Goal: Transaction & Acquisition: Purchase product/service

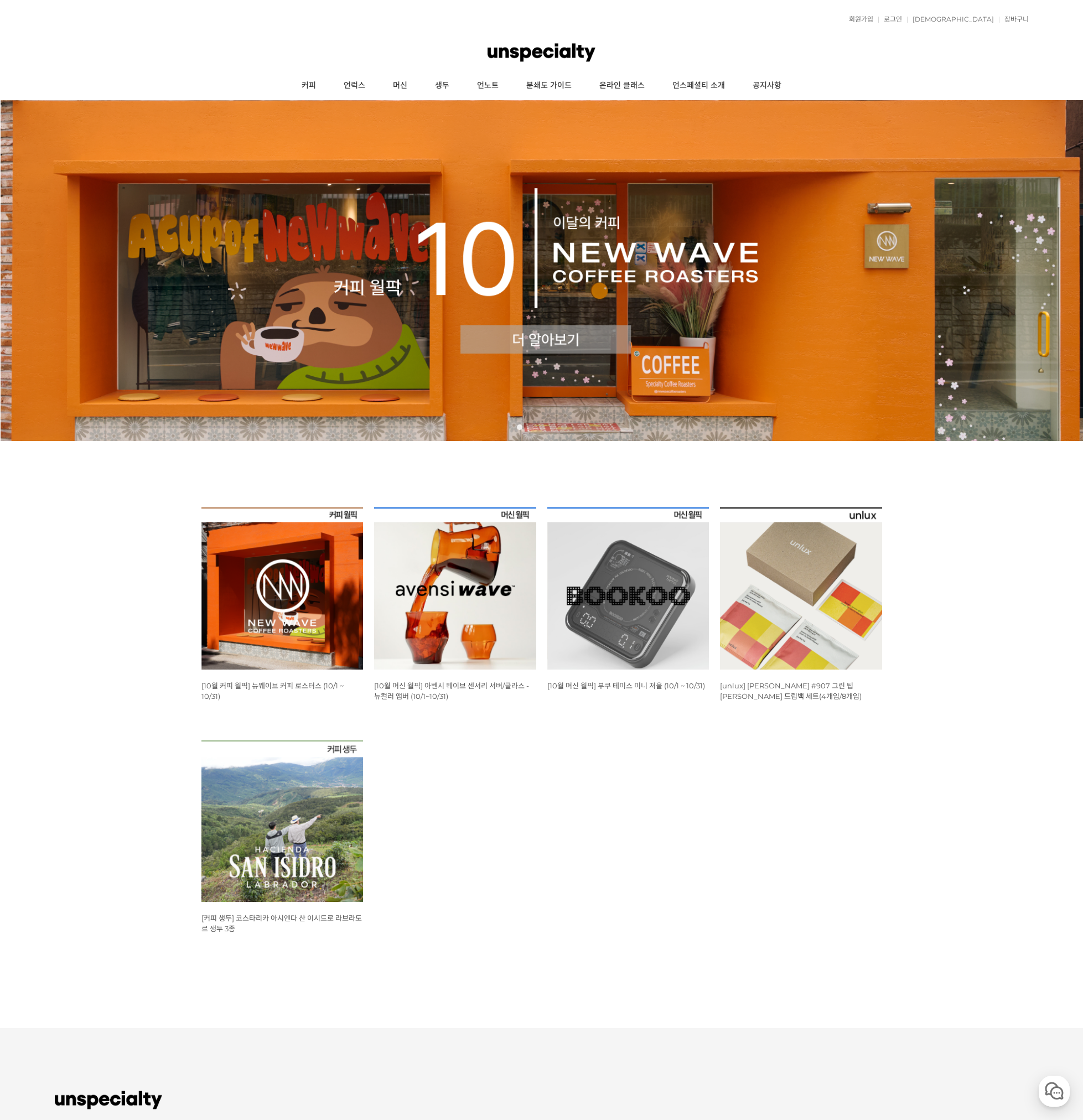
click at [296, 578] on img at bounding box center [282, 589] width 163 height 163
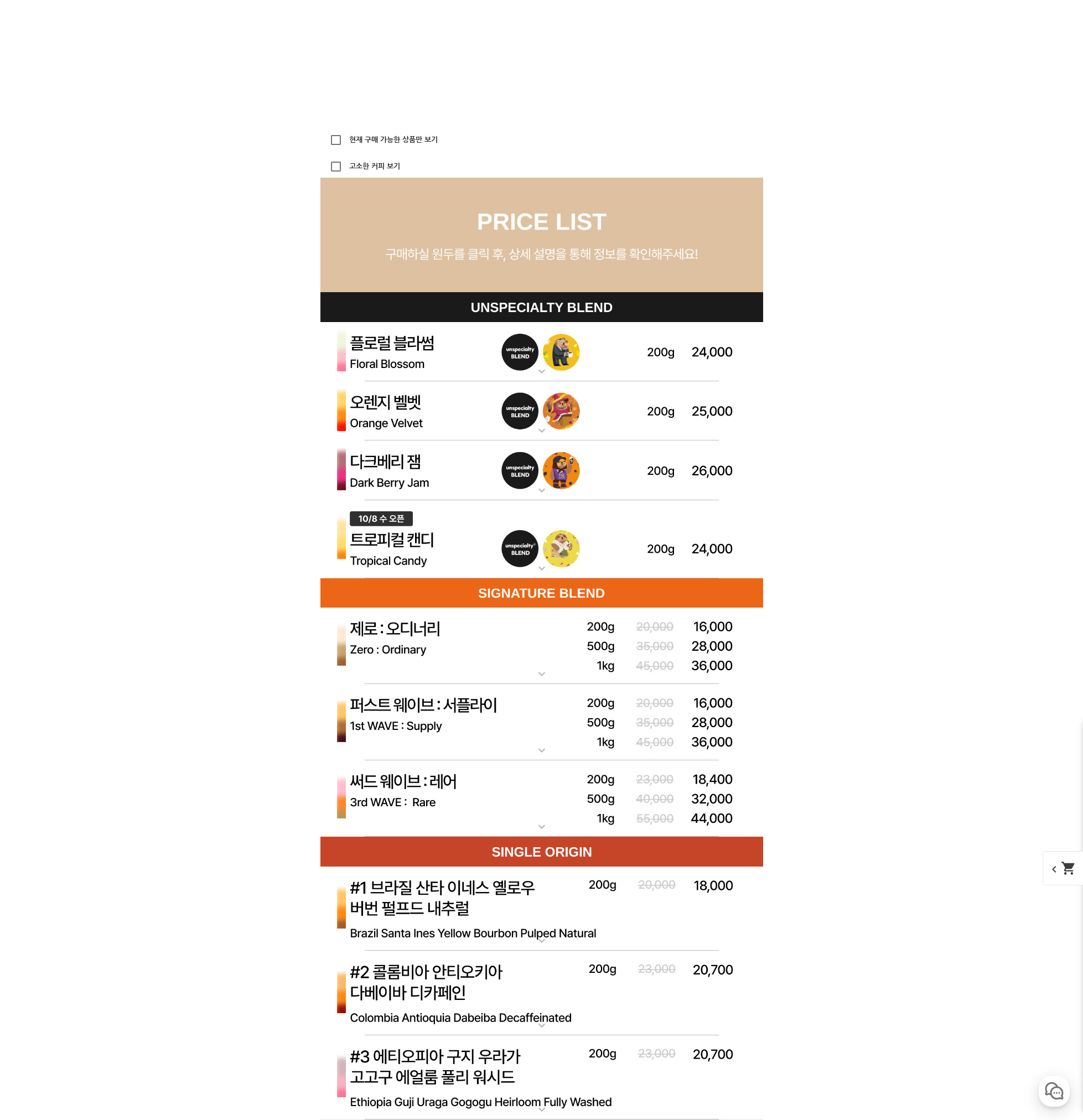
scroll to position [2932, 0]
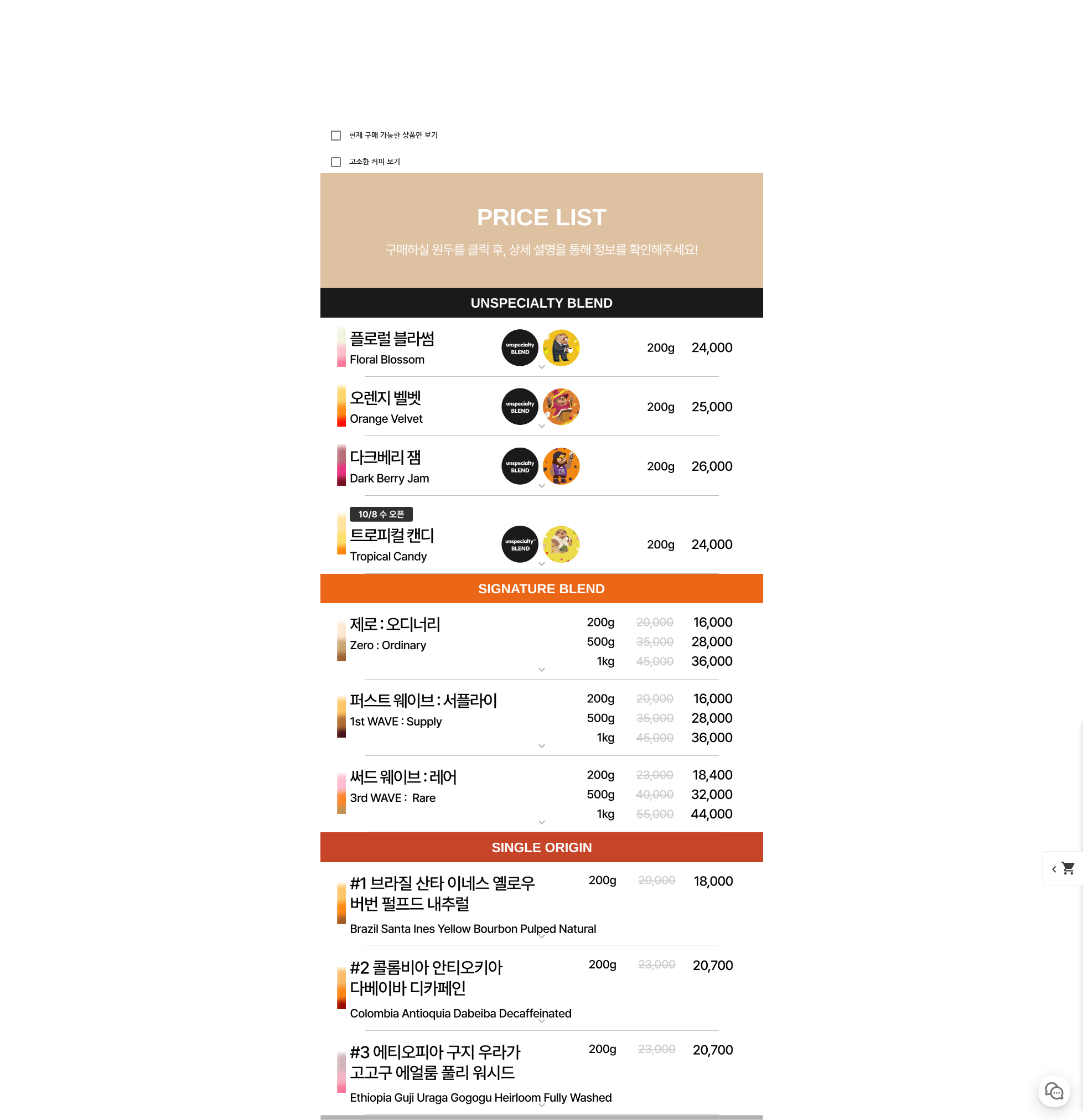
click at [546, 559] on mat-icon "expand_more" at bounding box center [541, 564] width 22 height 13
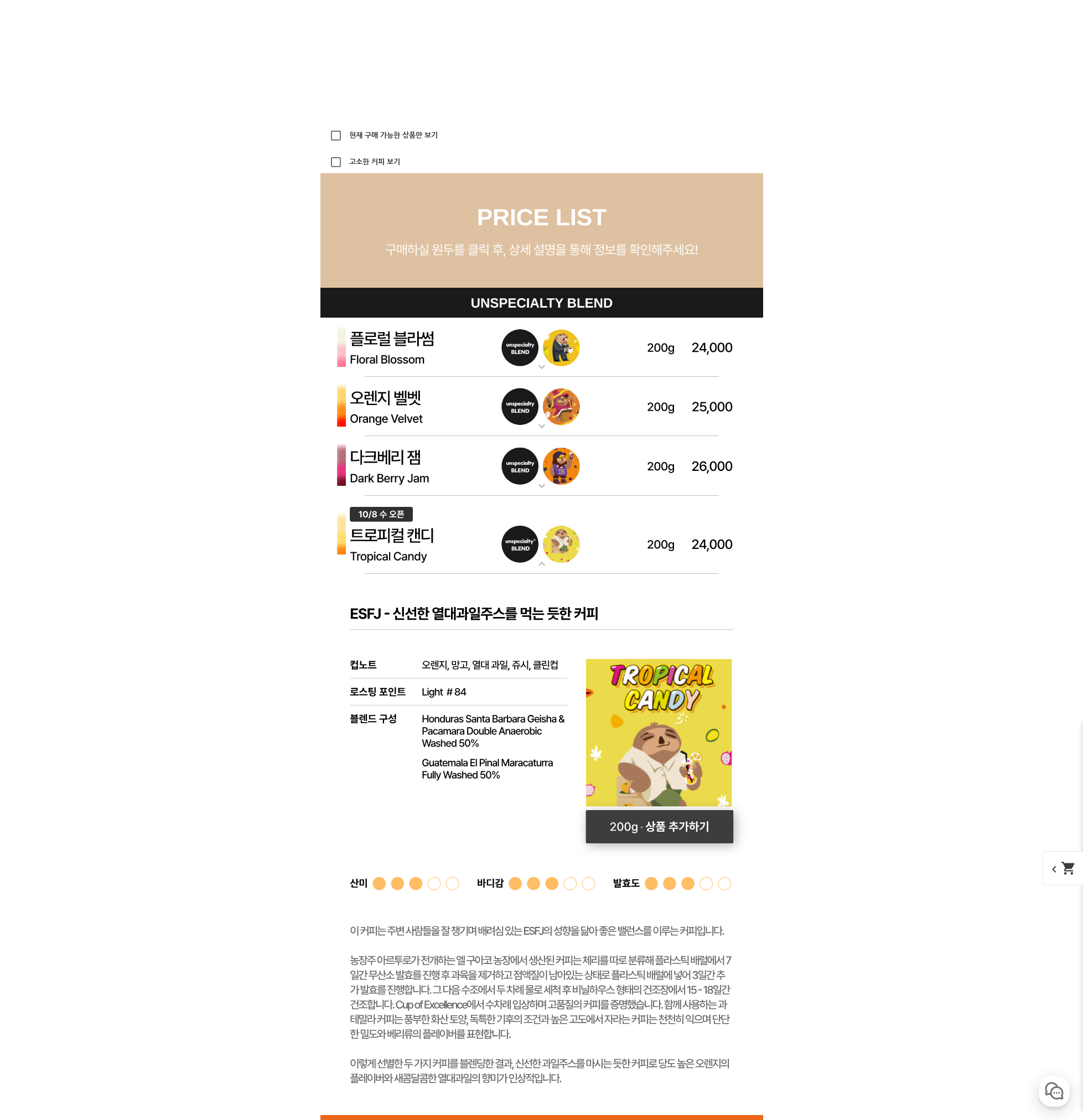
click at [718, 833] on rect at bounding box center [659, 826] width 147 height 33
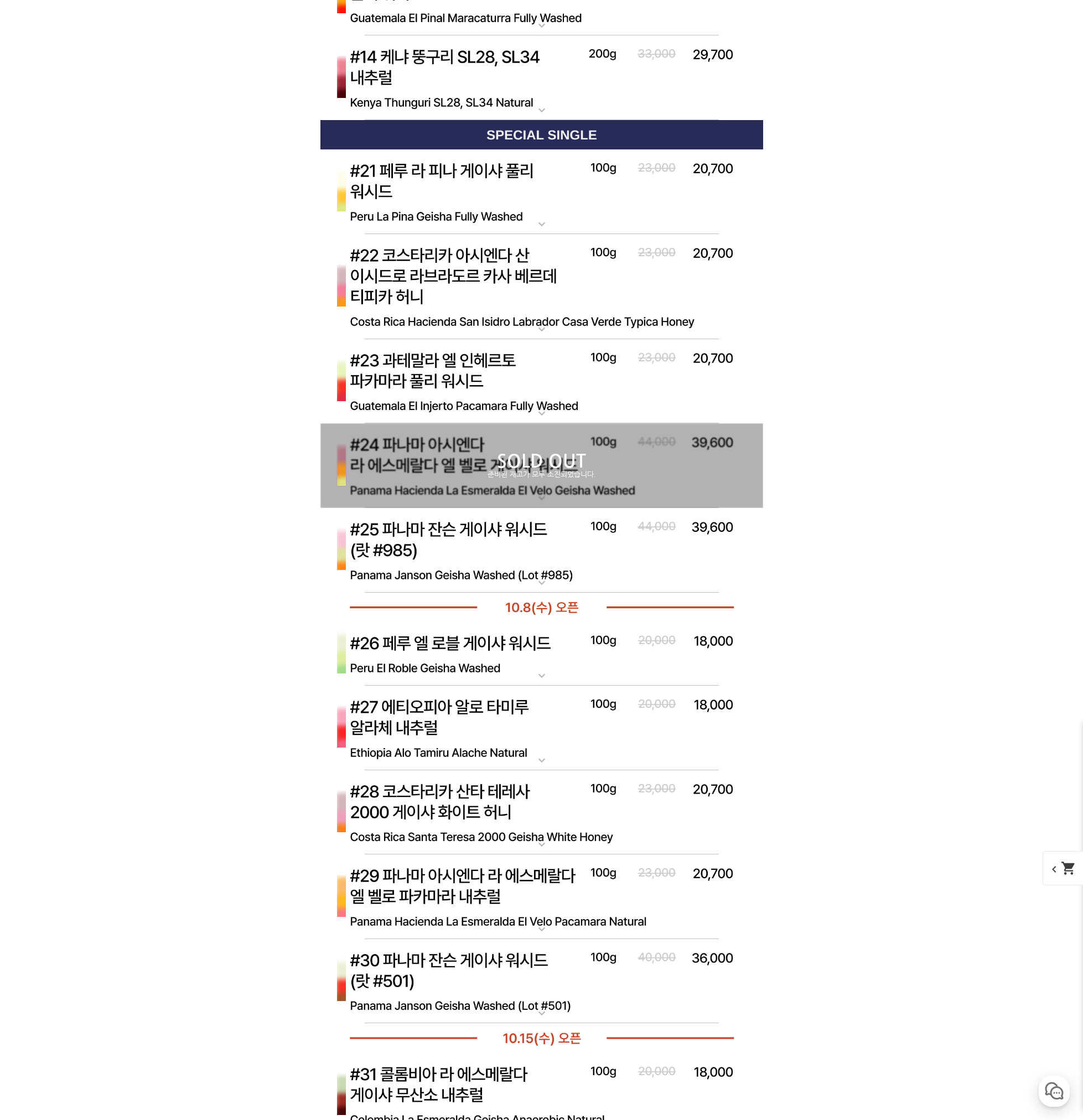
scroll to position [5422, 0]
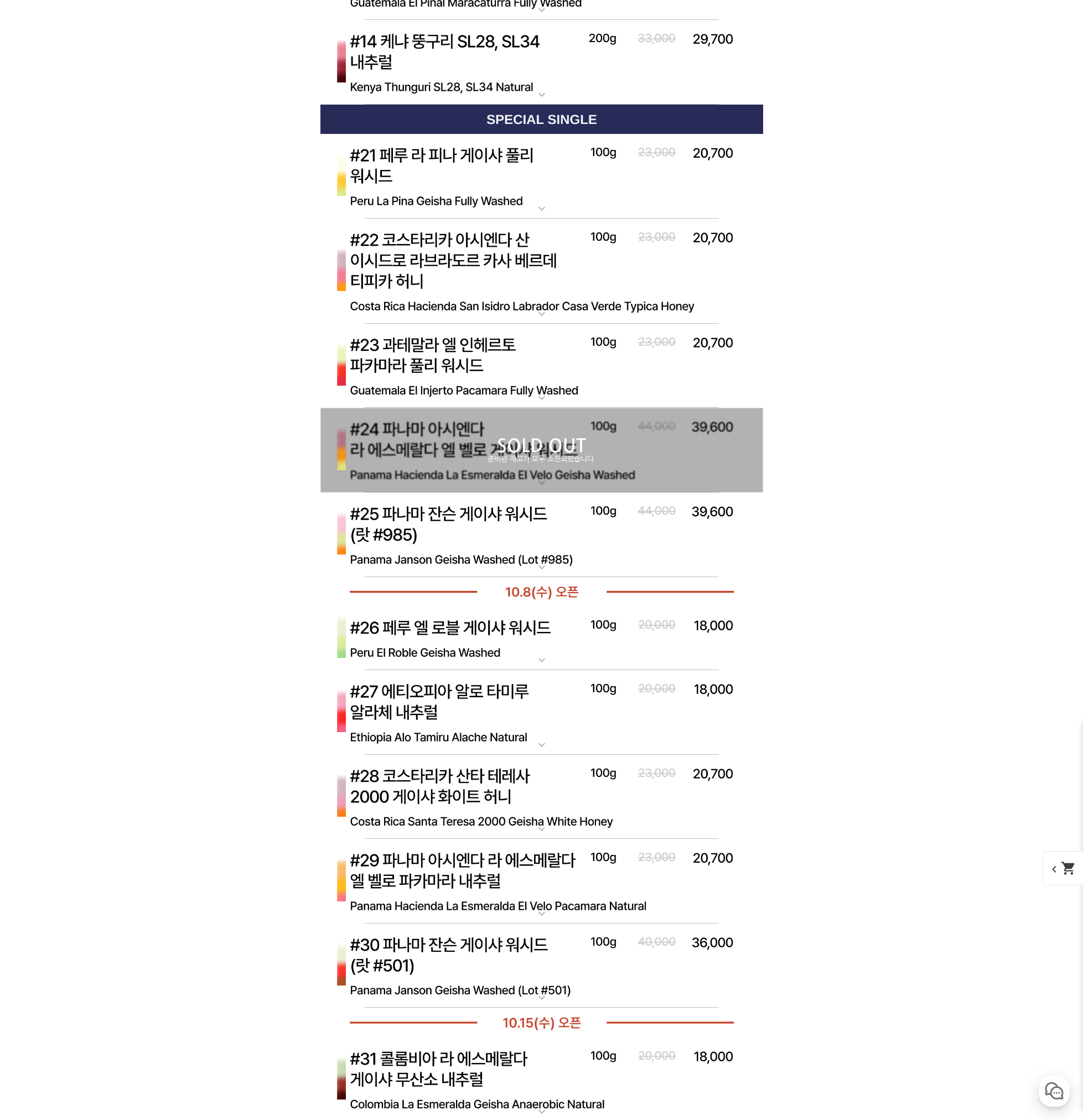
click at [458, 535] on img at bounding box center [542, 535] width 443 height 86
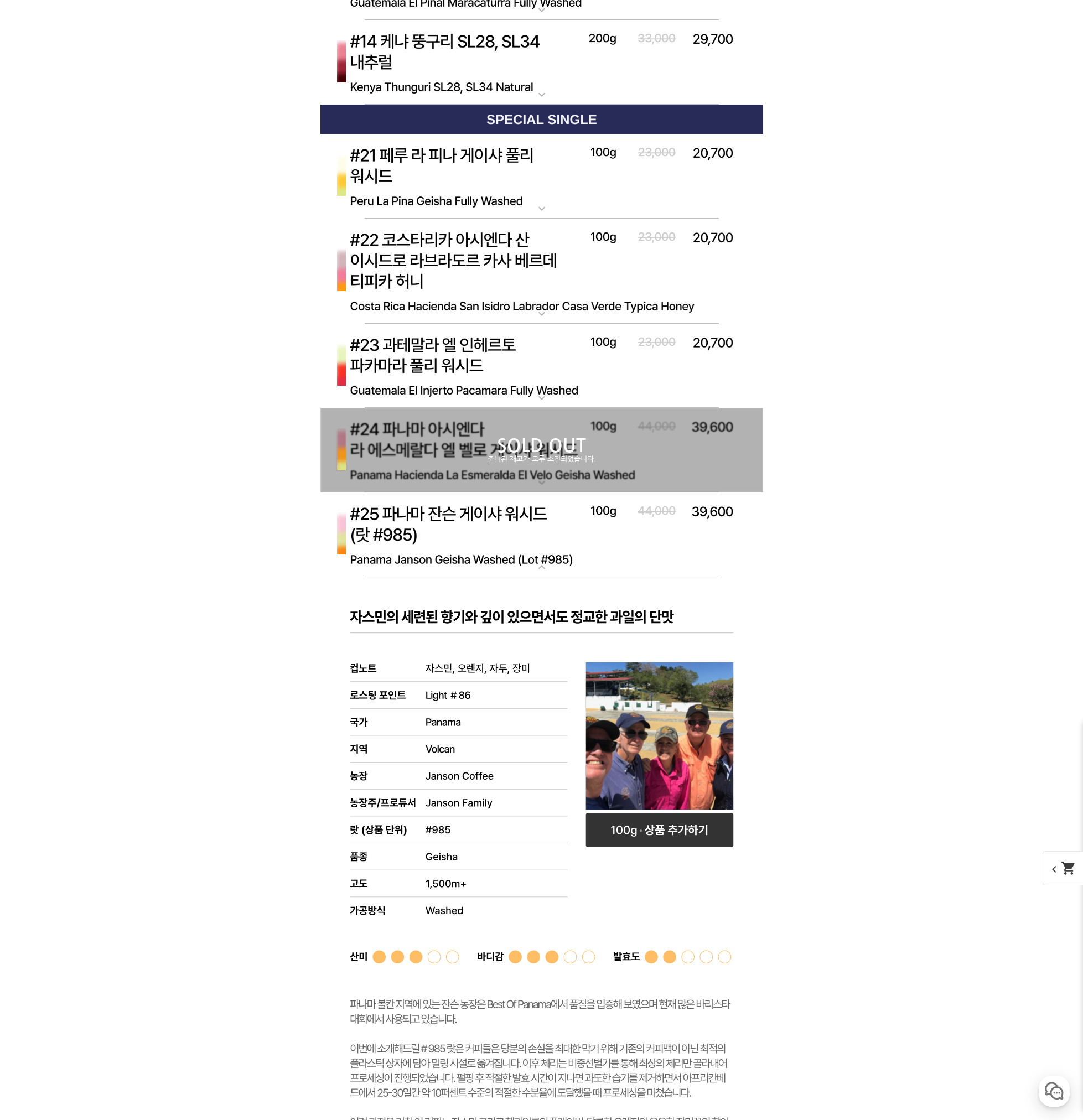
click at [458, 535] on img at bounding box center [542, 535] width 443 height 86
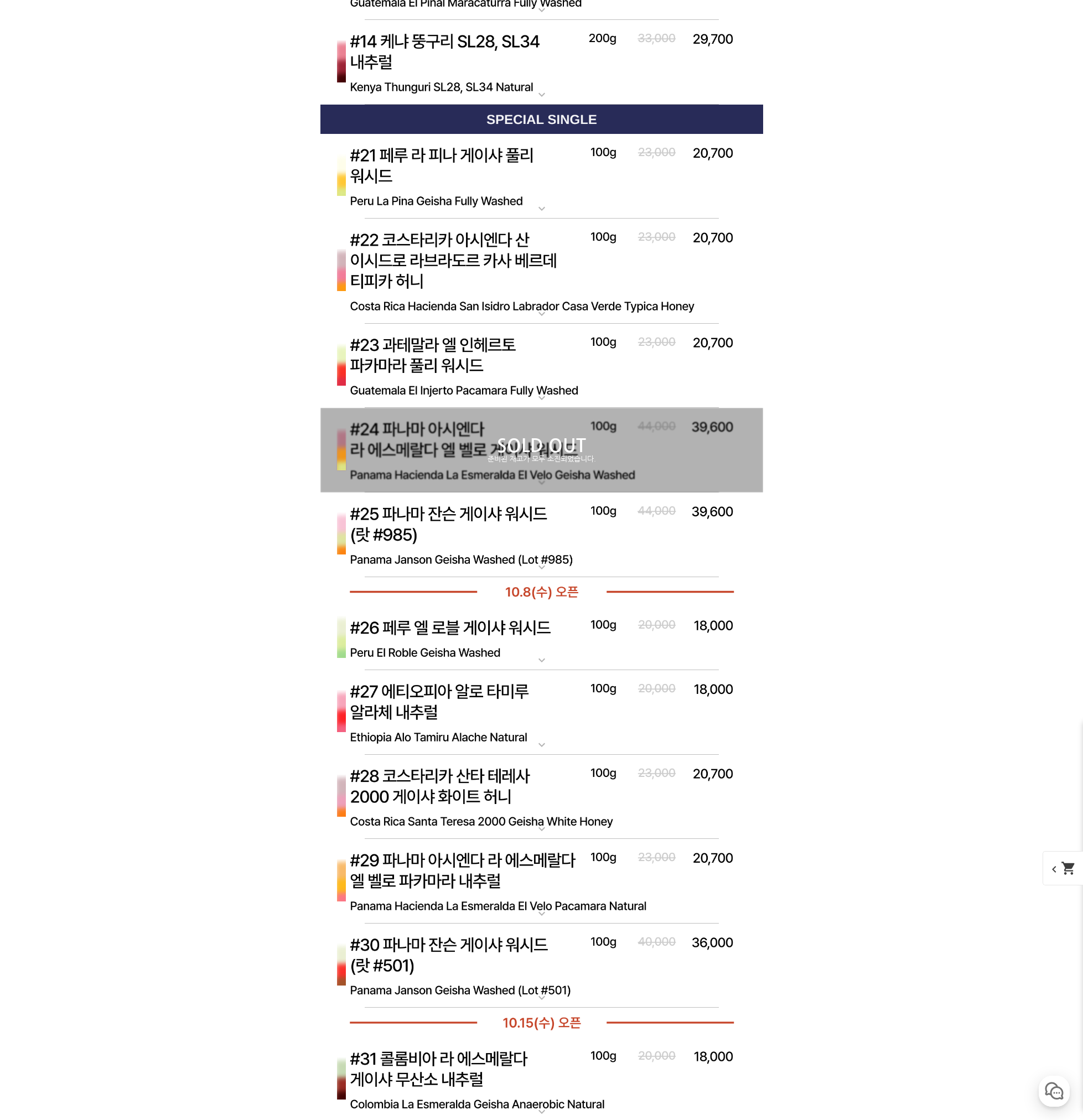
click at [467, 945] on img at bounding box center [542, 966] width 443 height 86
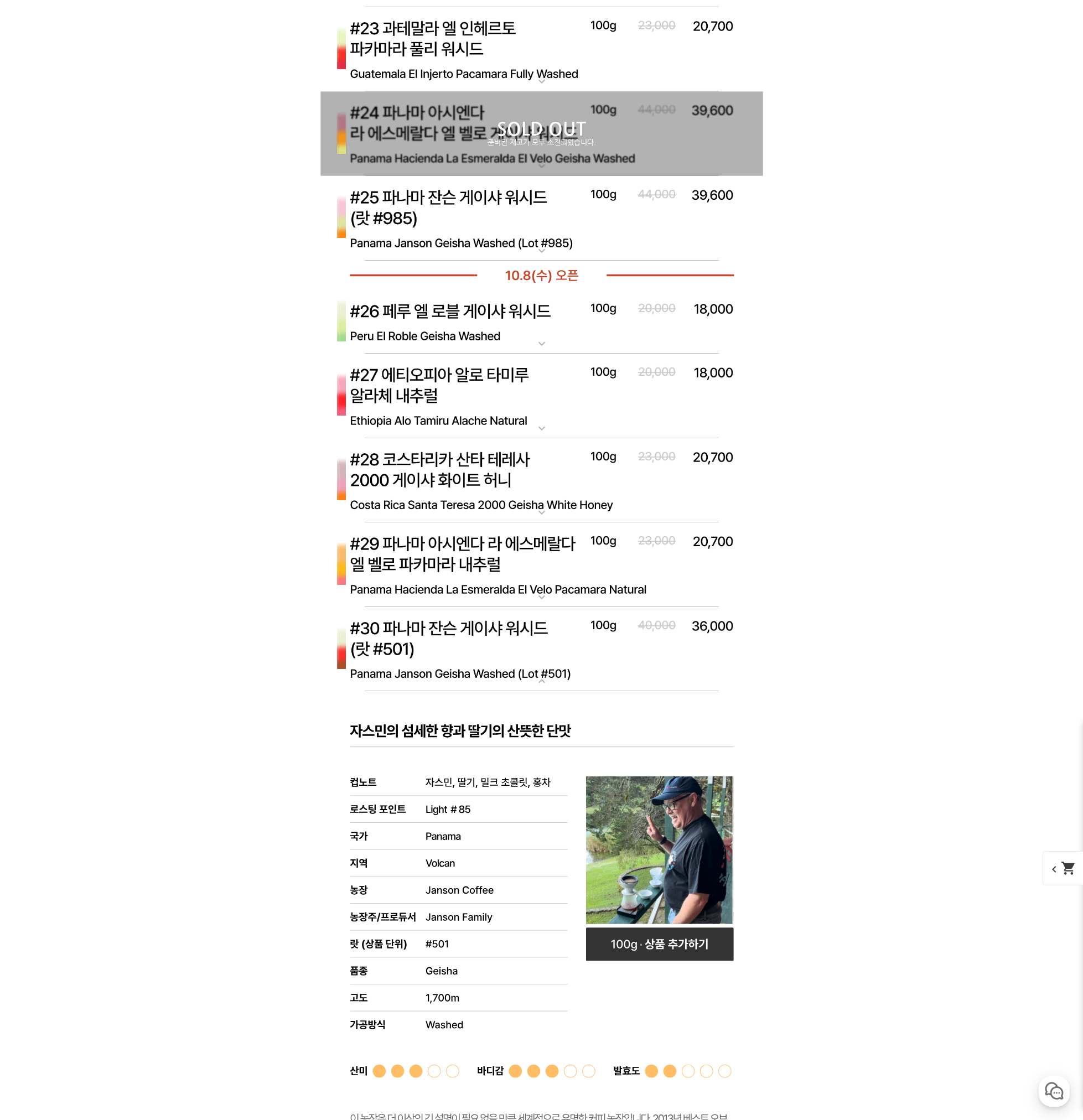
scroll to position [5920, 0]
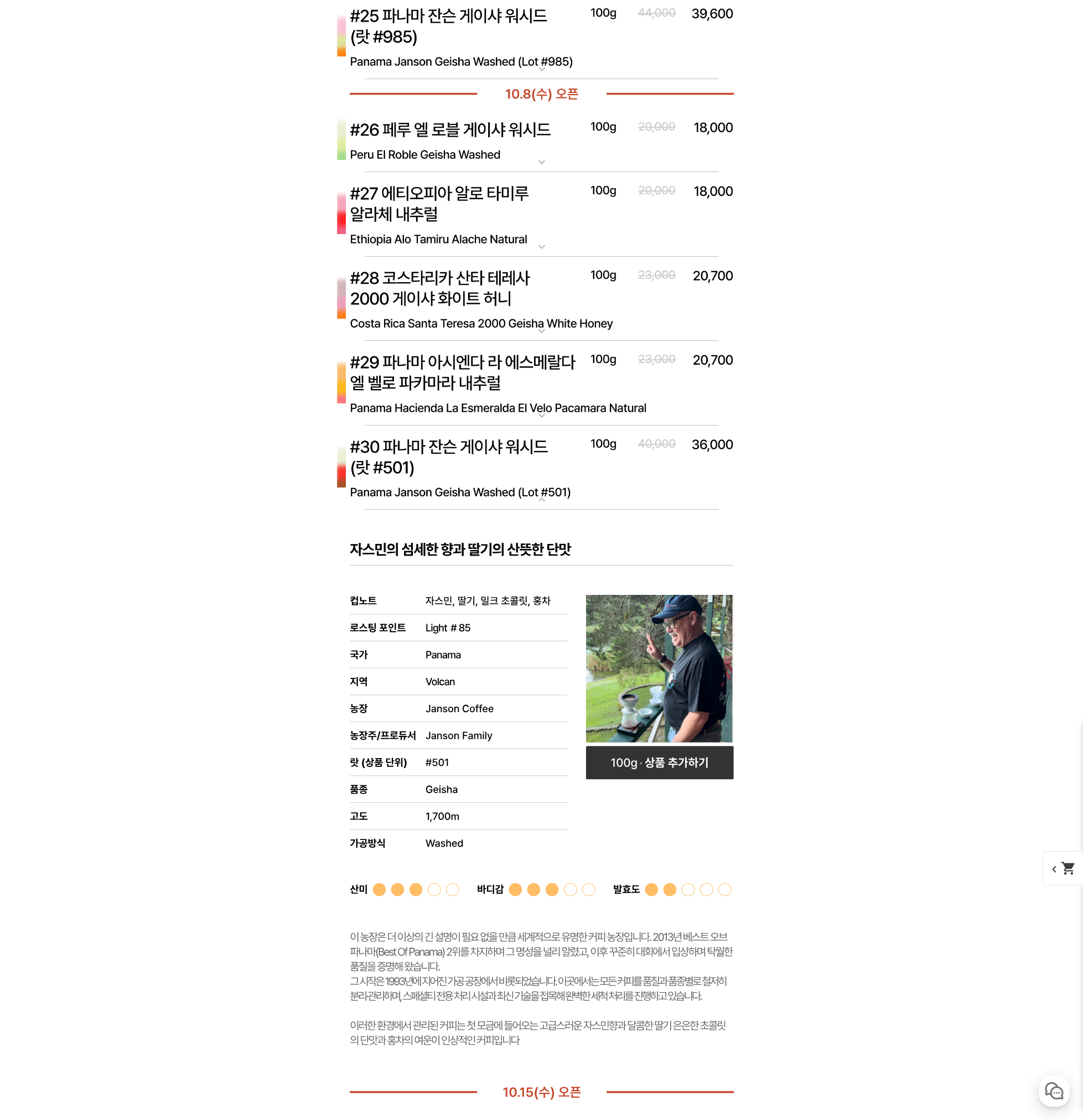
click at [590, 472] on img at bounding box center [542, 468] width 443 height 86
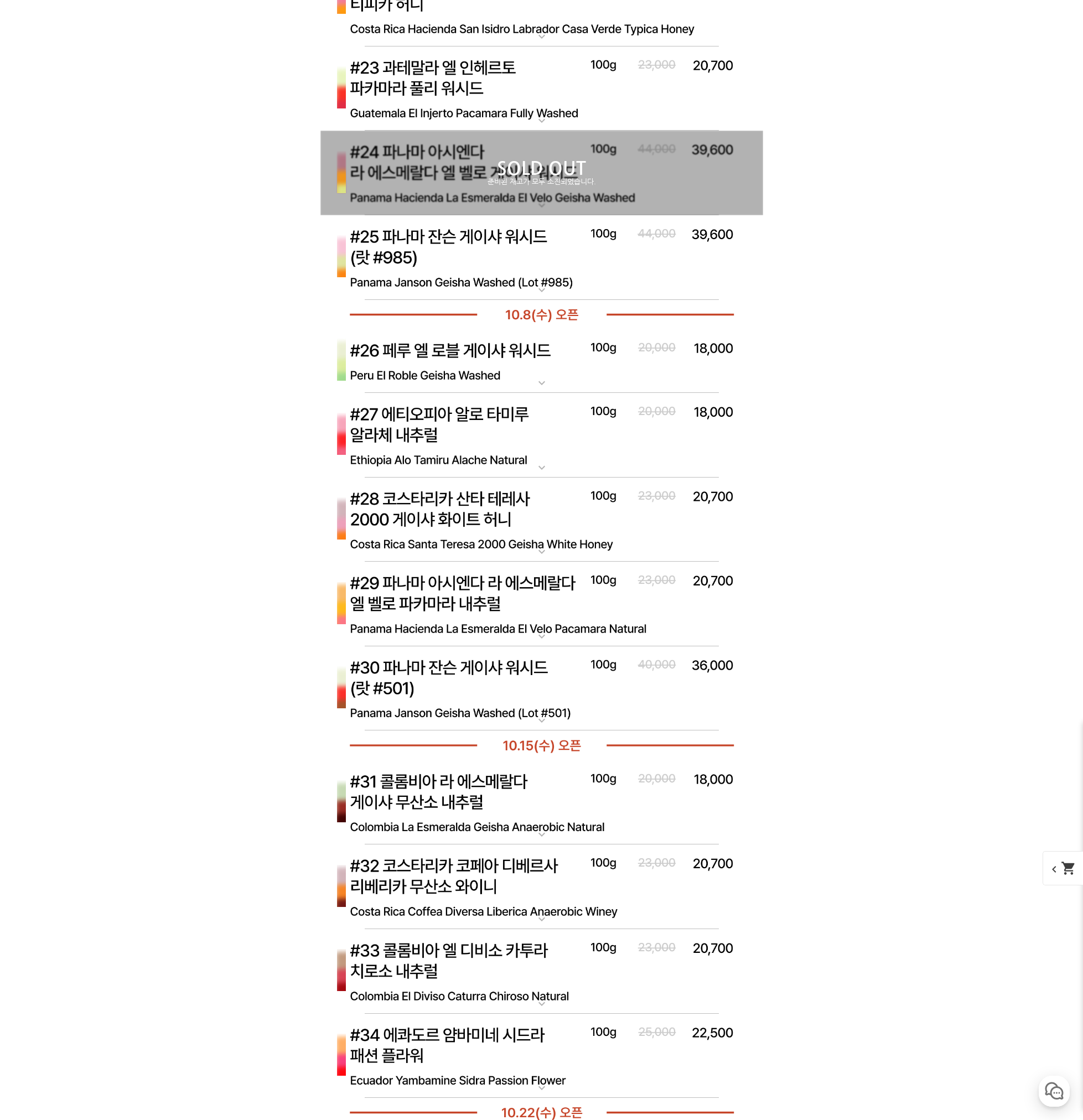
scroll to position [5699, 0]
click at [522, 167] on p "SOLD OUT" at bounding box center [542, 169] width 443 height 18
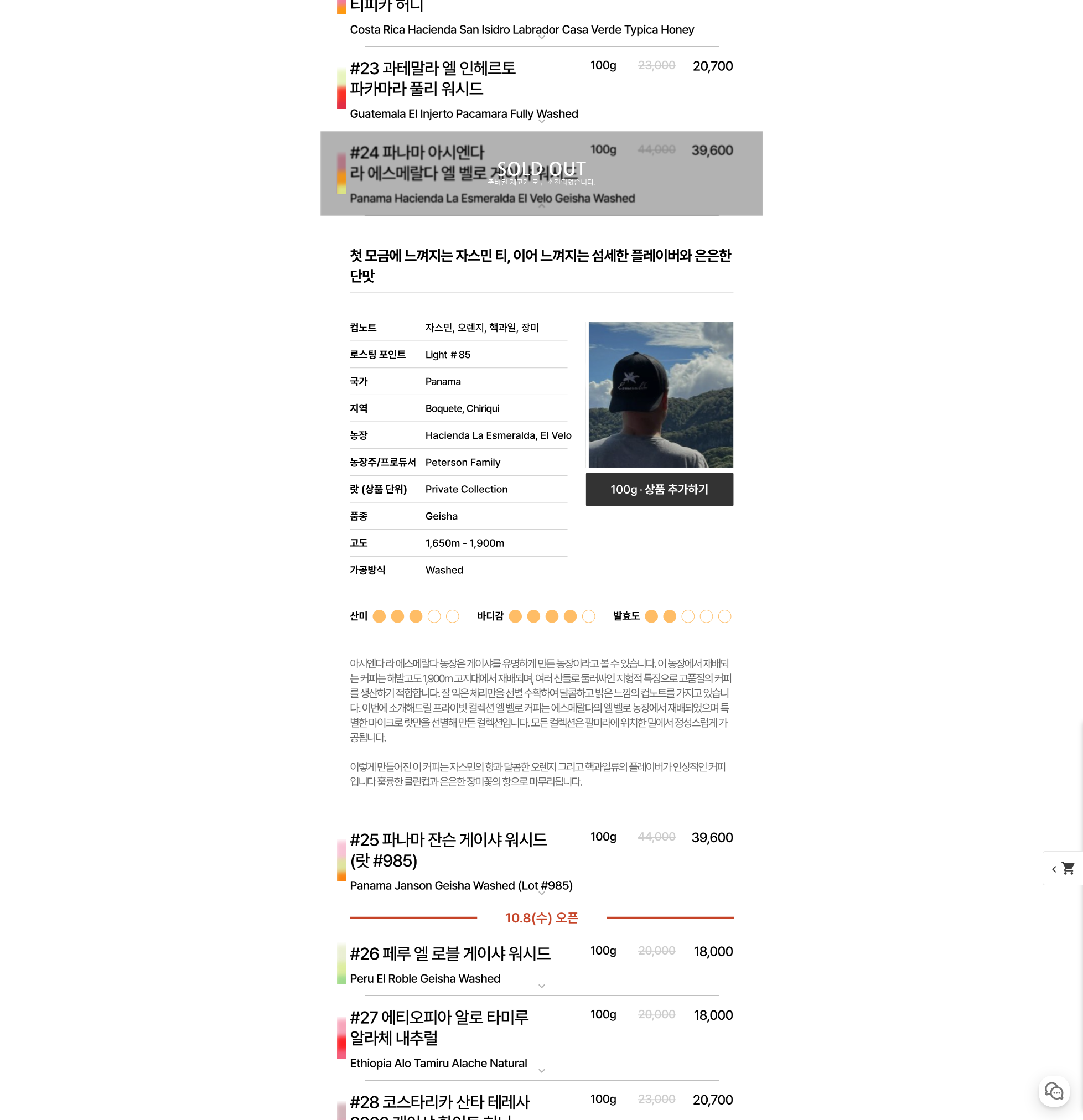
click at [523, 164] on p "SOLD OUT" at bounding box center [542, 169] width 443 height 18
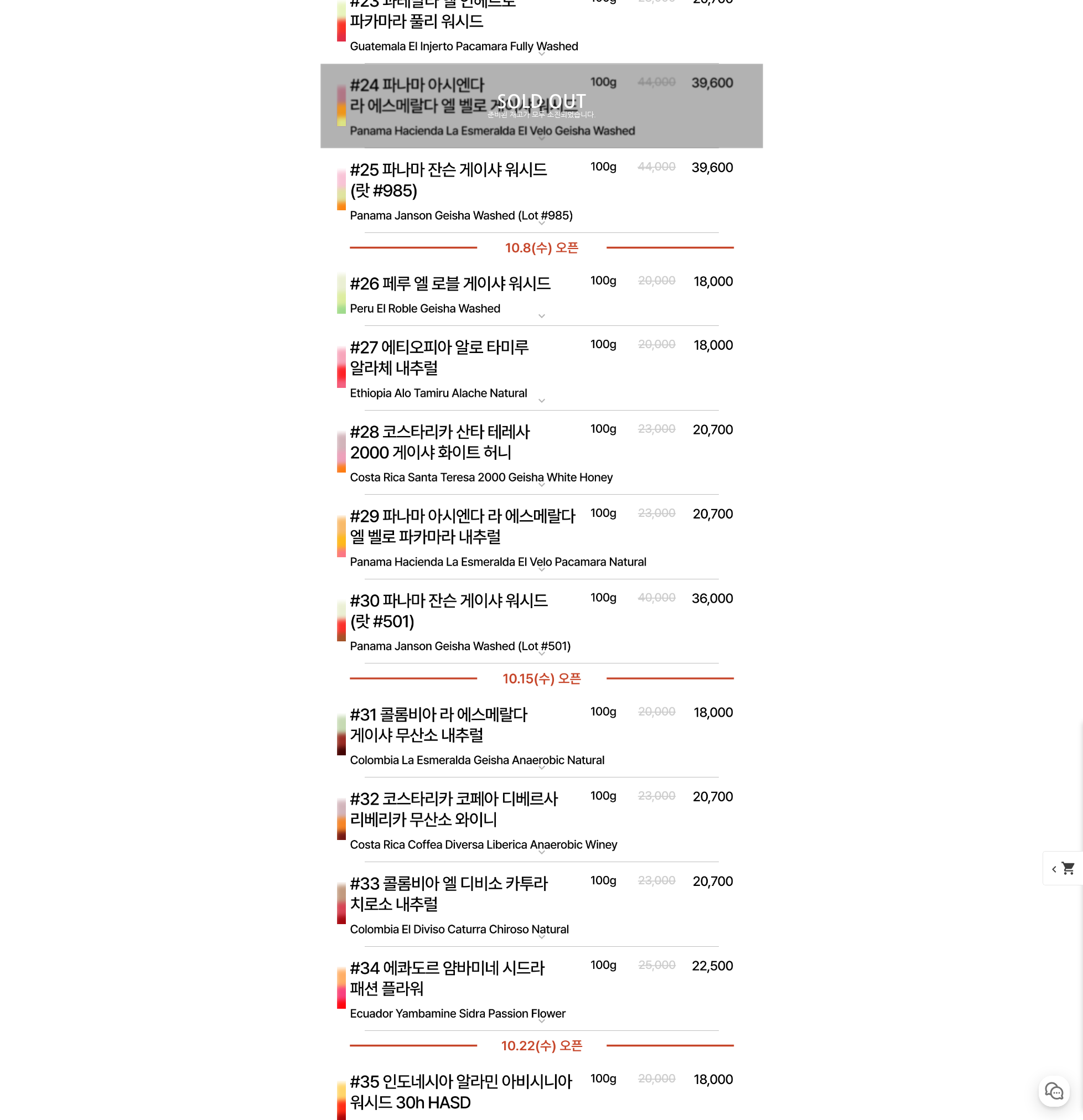
scroll to position [5754, 0]
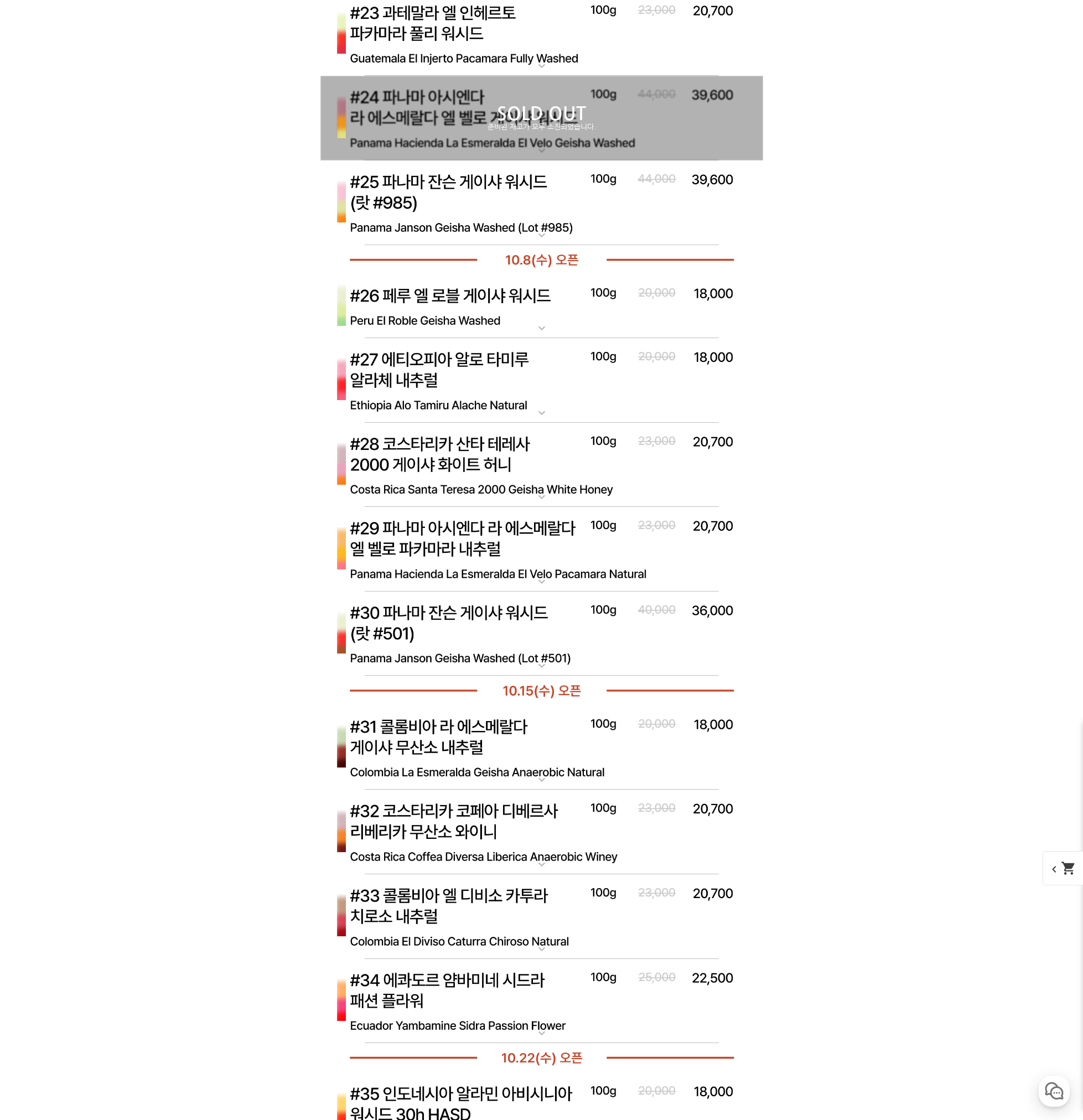
click at [567, 537] on img at bounding box center [542, 550] width 443 height 86
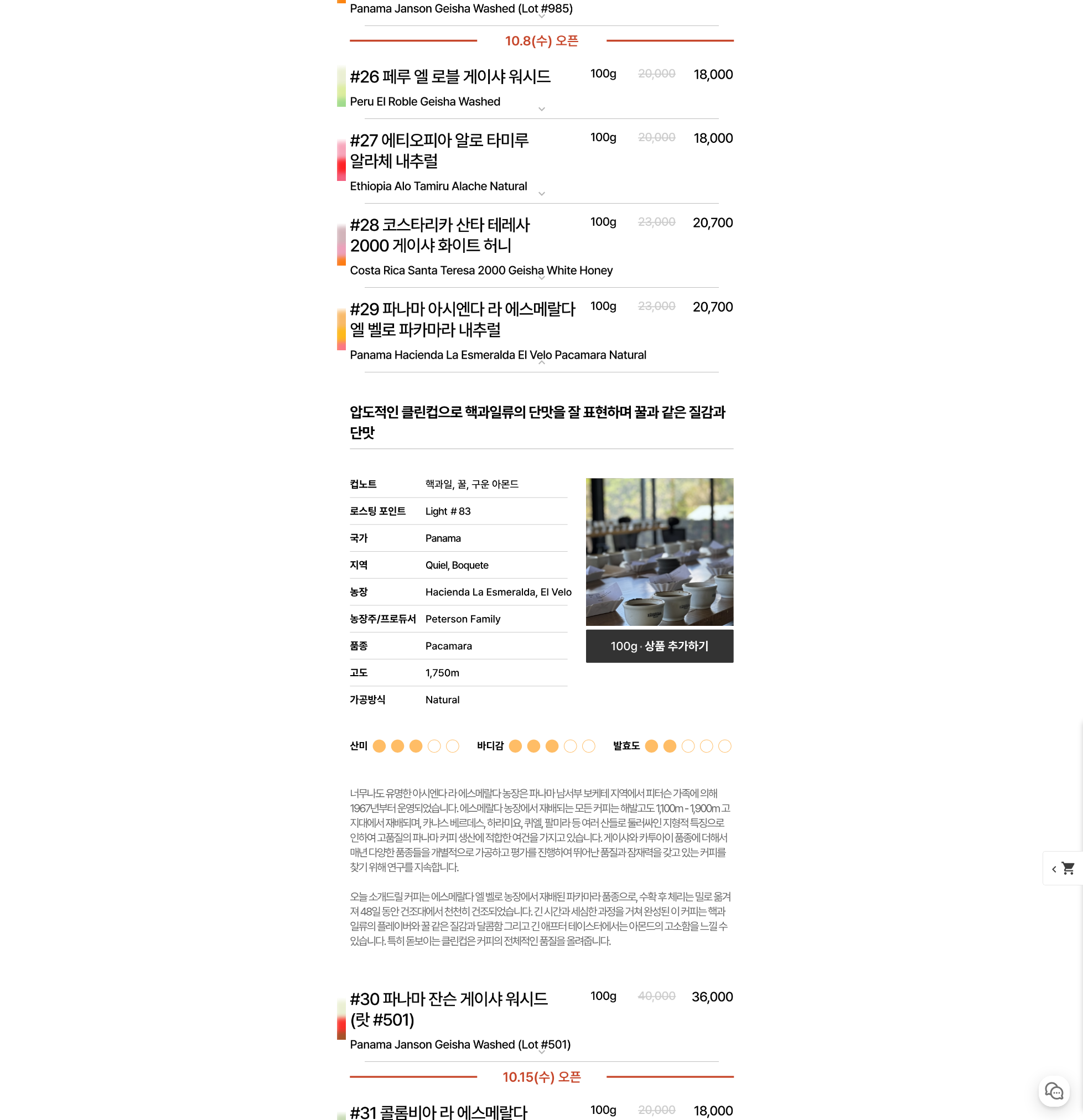
scroll to position [5920, 0]
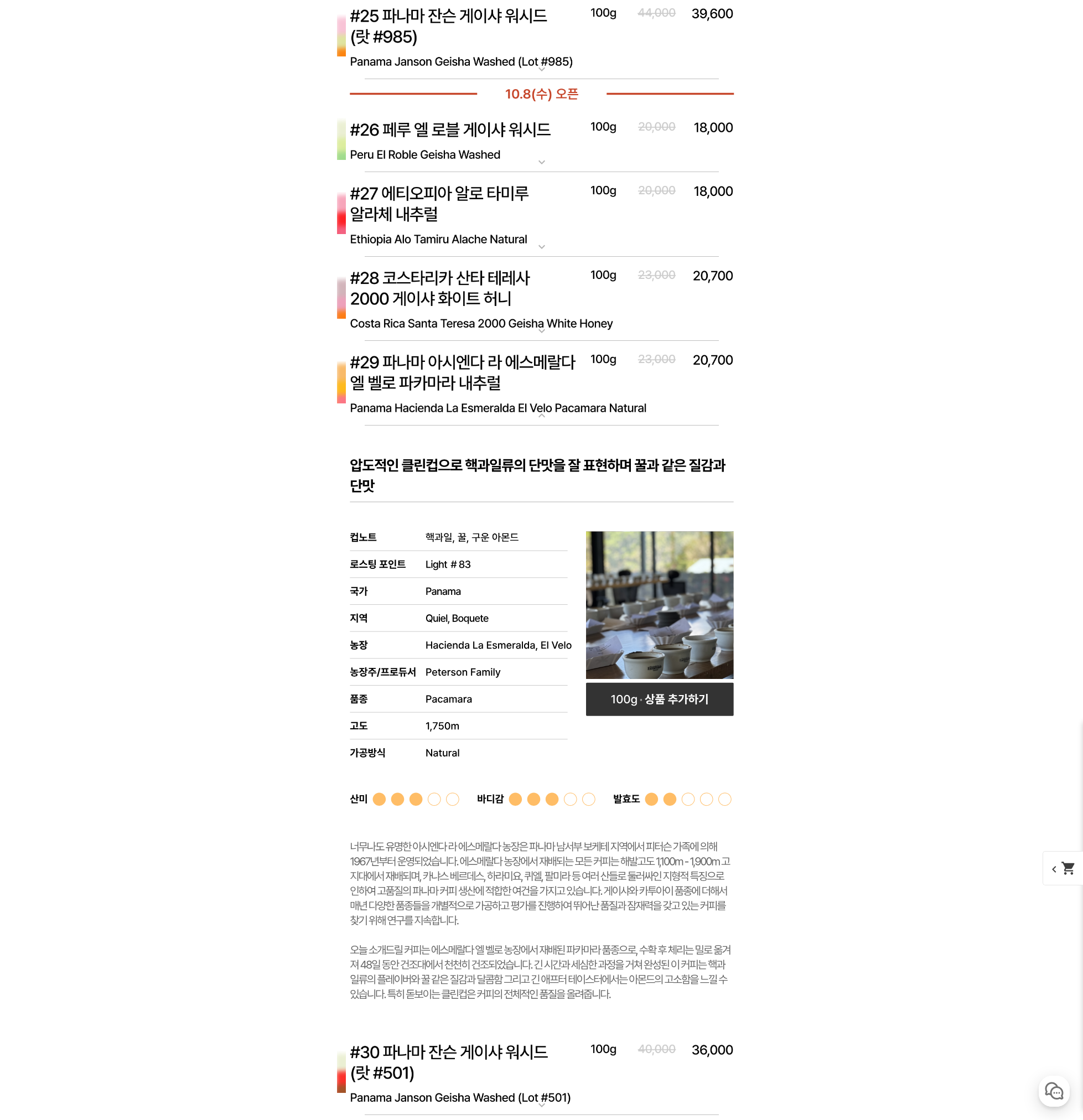
click at [416, 373] on img at bounding box center [542, 383] width 443 height 86
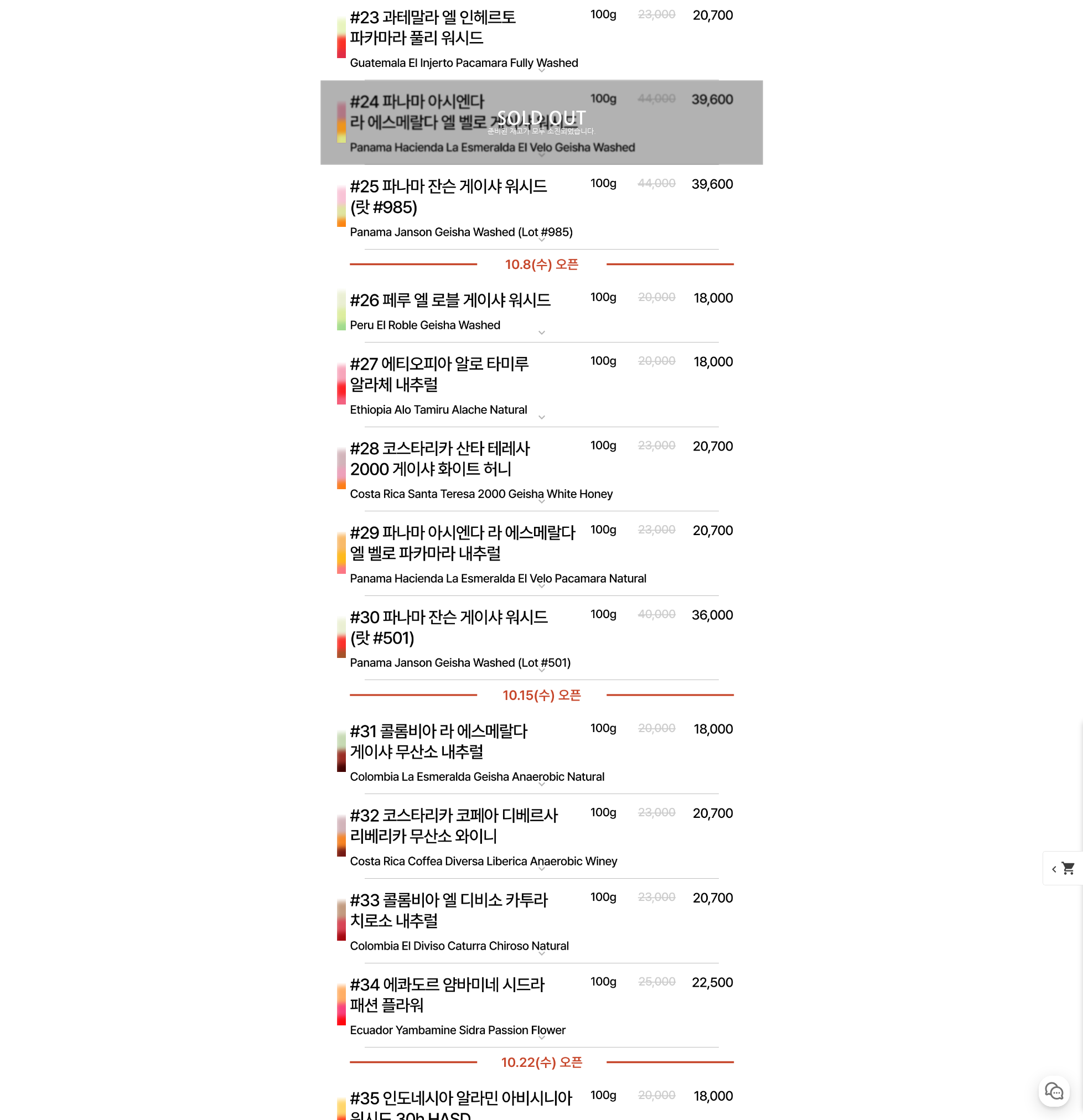
scroll to position [5644, 0]
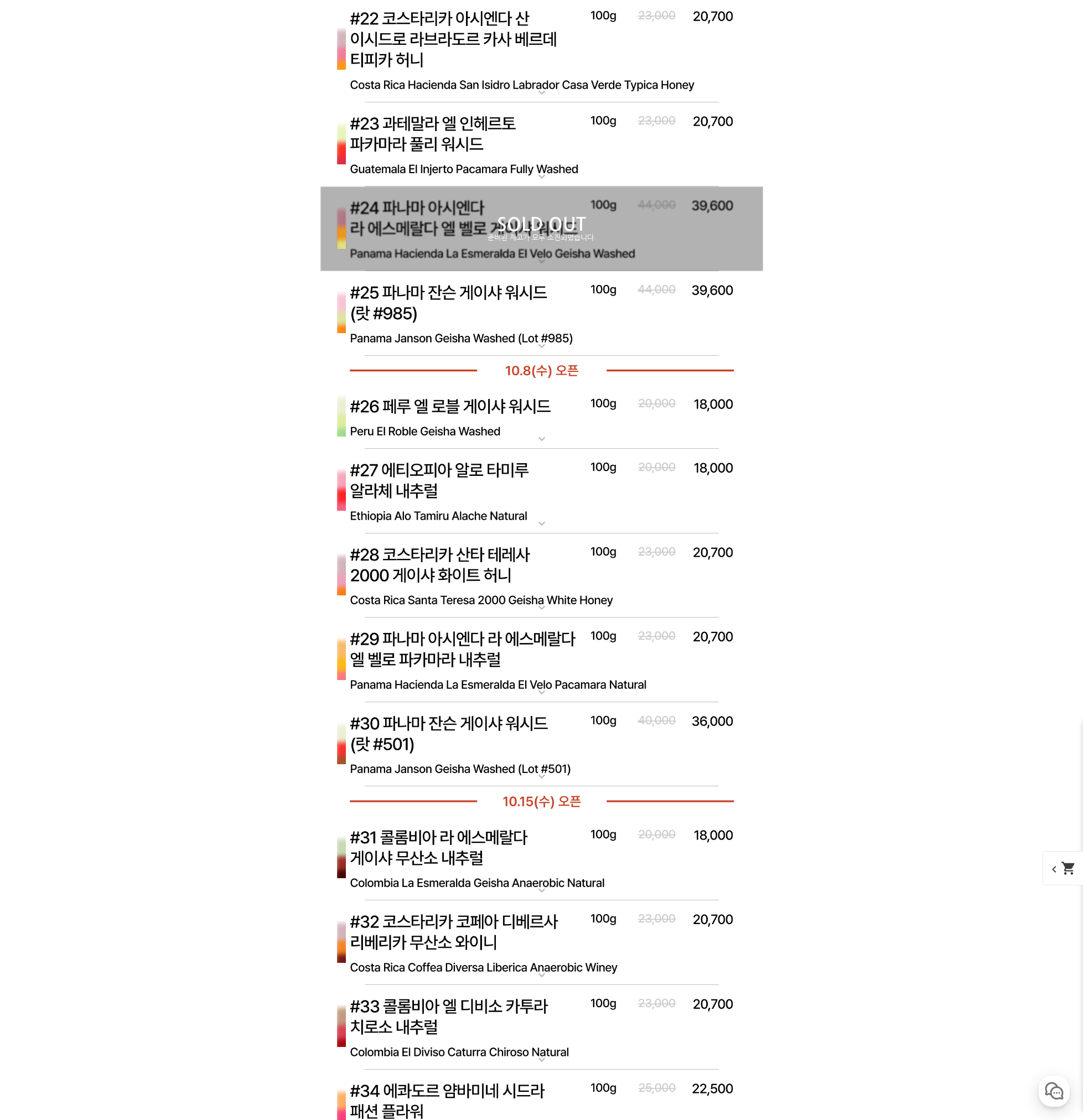
click at [464, 396] on img at bounding box center [542, 417] width 443 height 65
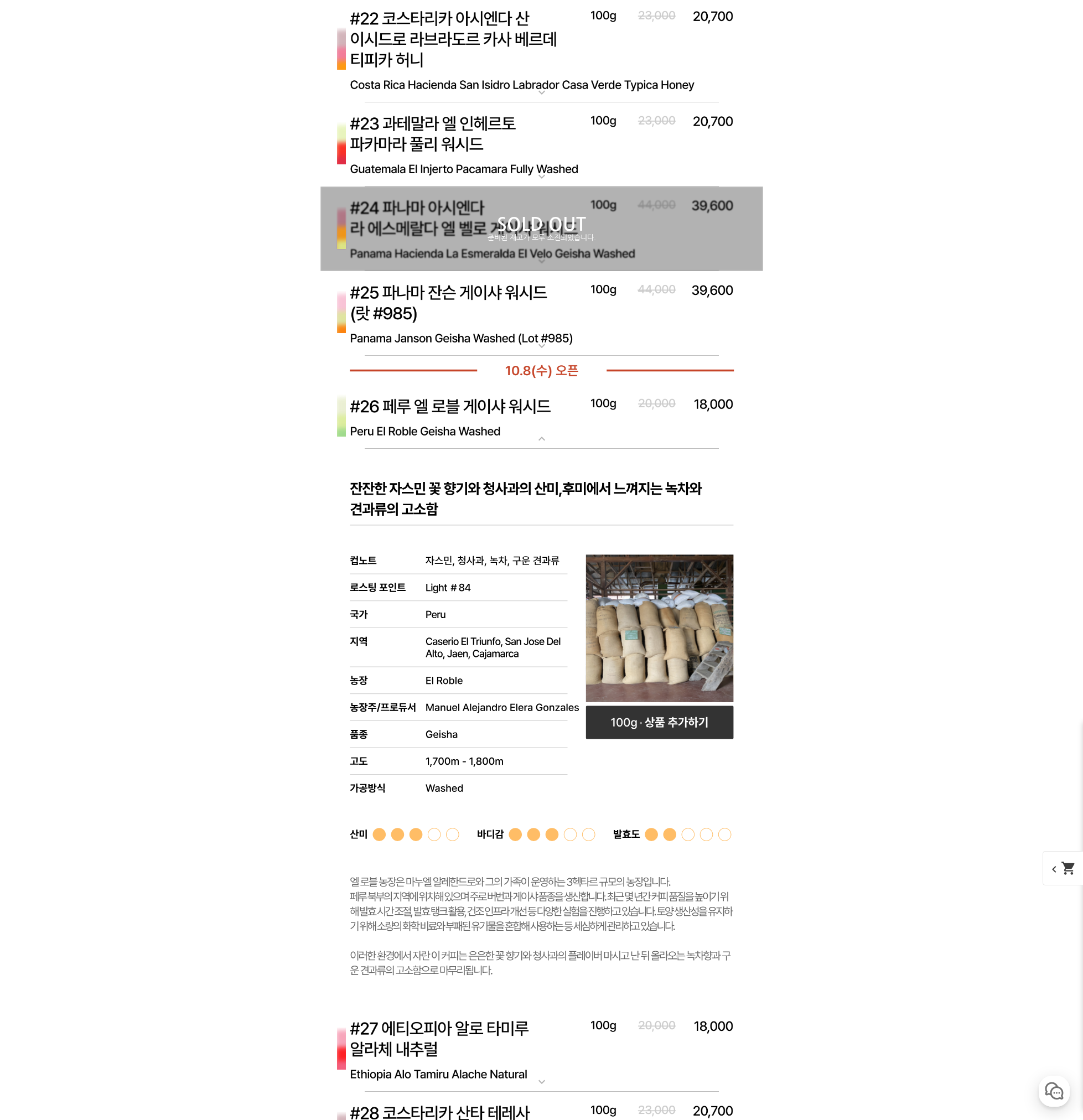
click at [504, 415] on img at bounding box center [542, 417] width 443 height 65
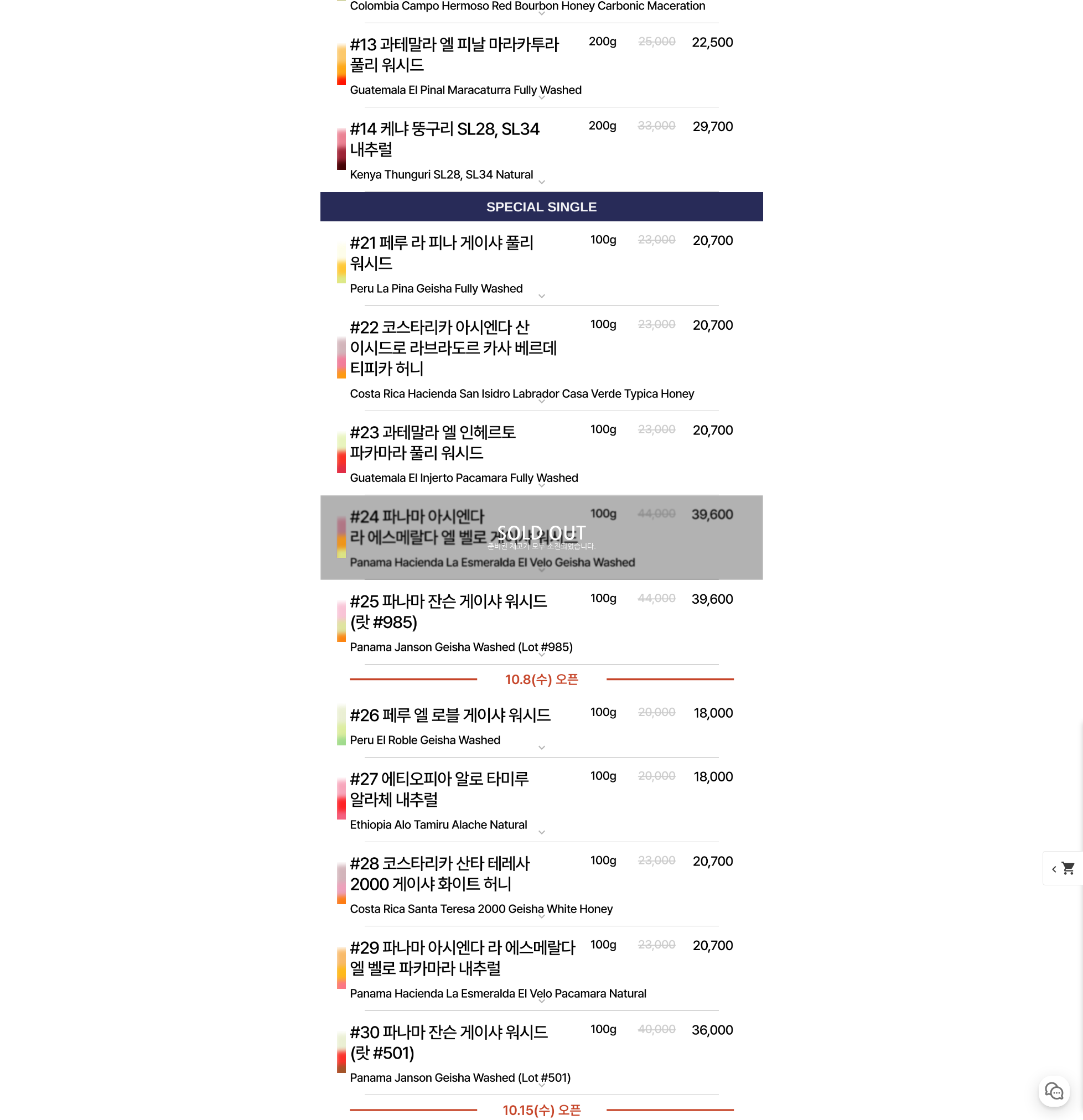
scroll to position [5367, 0]
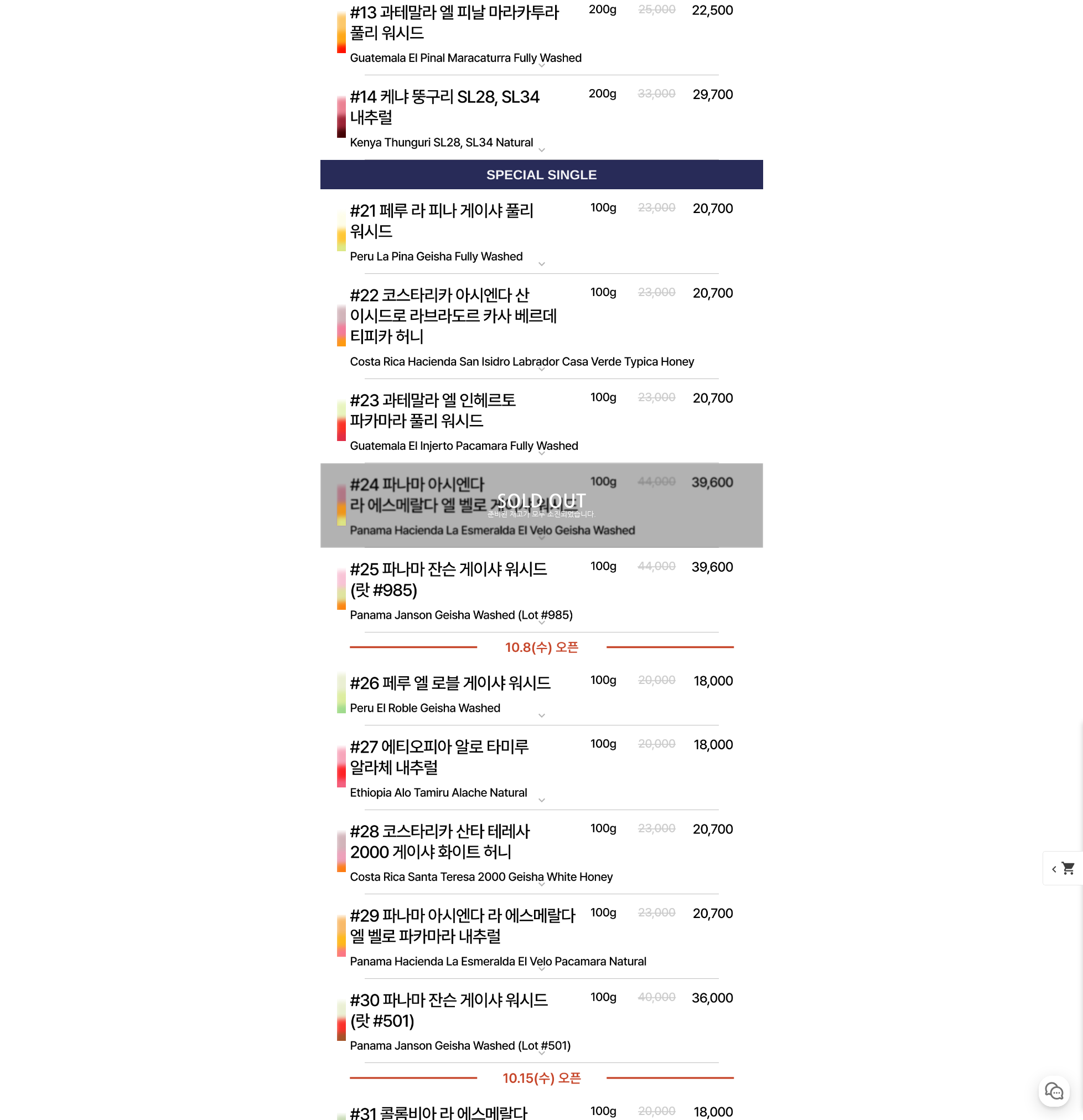
click at [468, 528] on div "SOLD OUT 준비된 재고가 모두 소진되었습니다." at bounding box center [542, 505] width 443 height 85
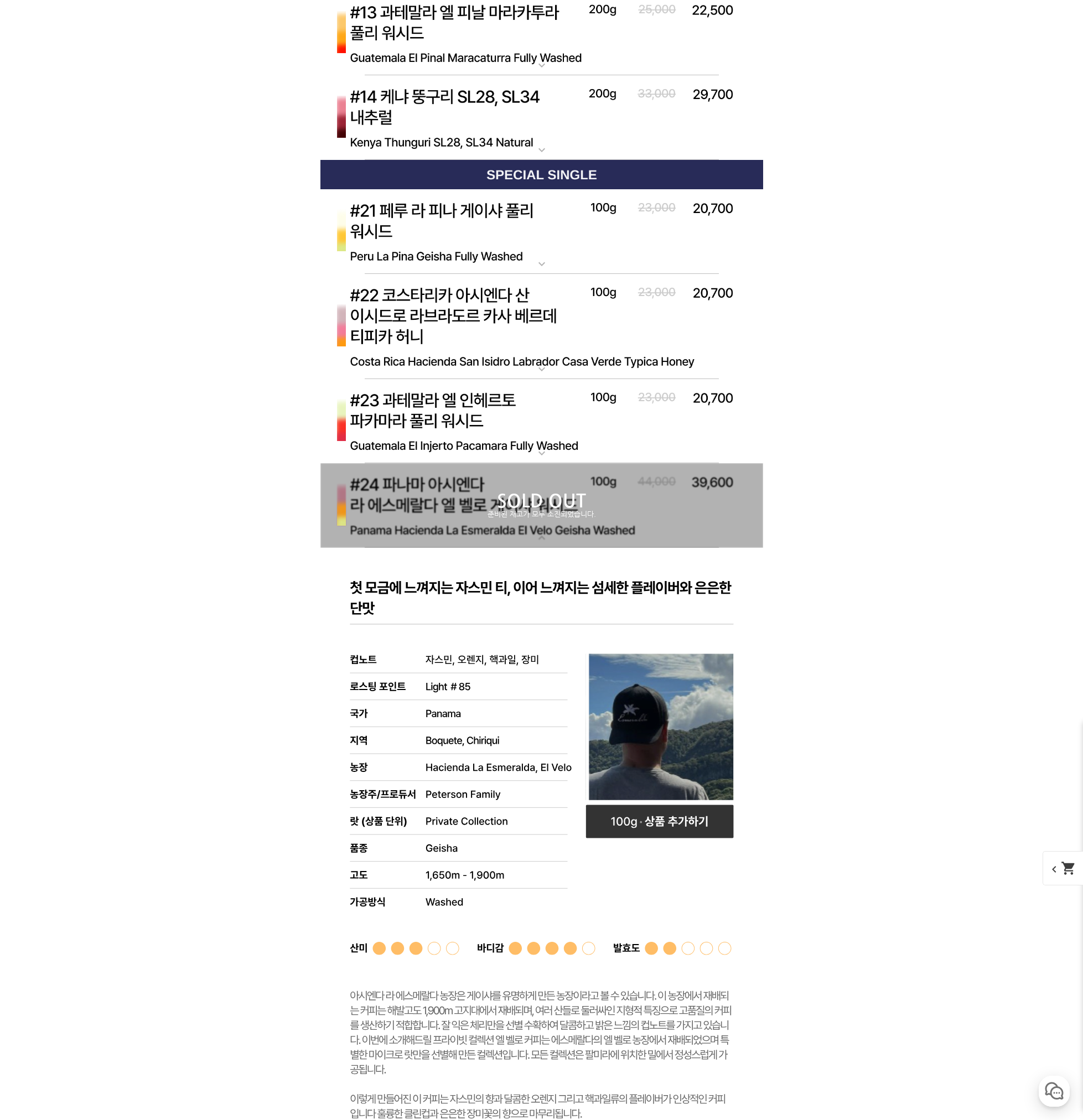
click at [471, 526] on div "SOLD OUT 준비된 재고가 모두 소진되었습니다." at bounding box center [542, 505] width 443 height 85
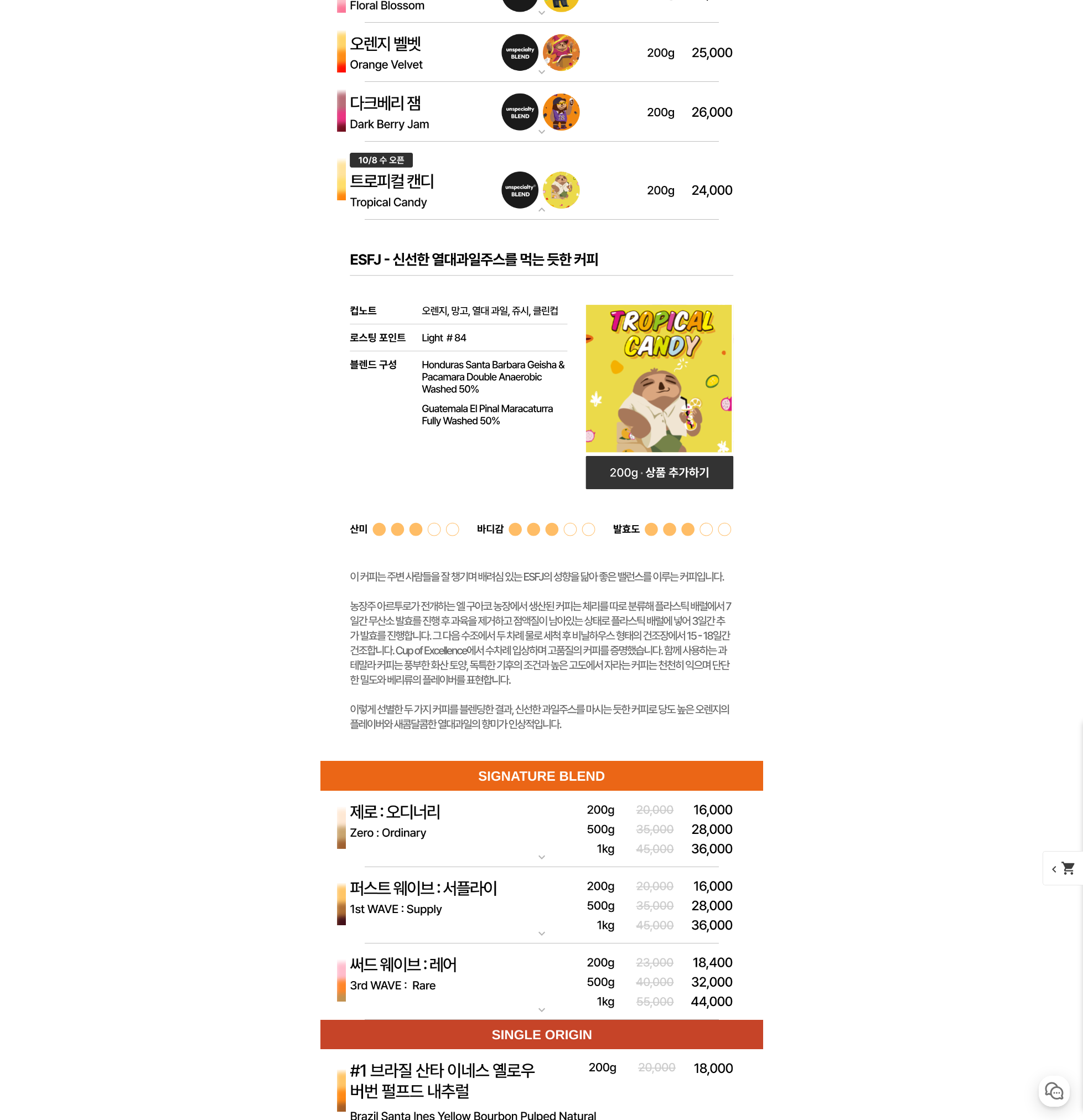
scroll to position [3209, 0]
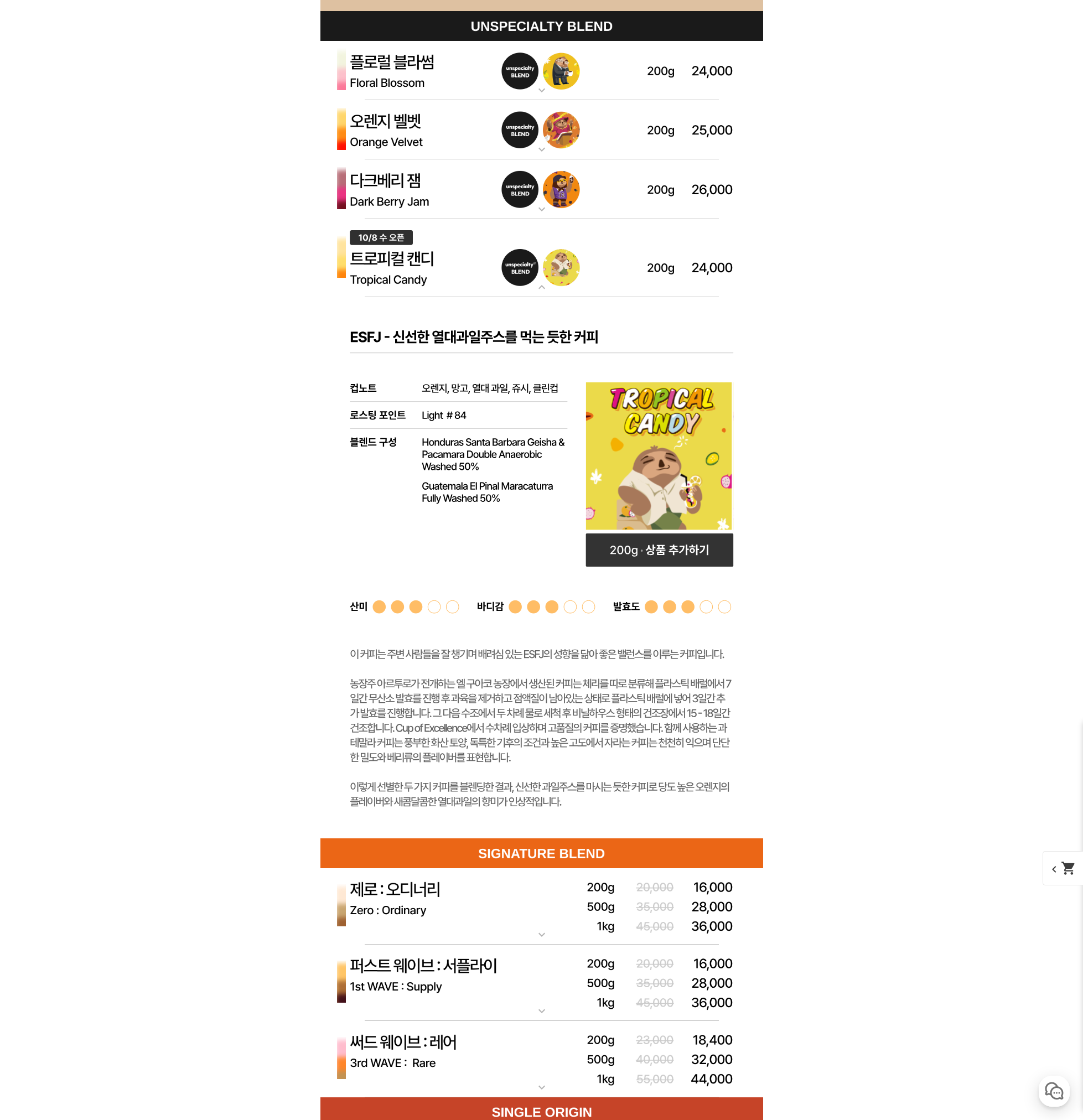
click at [430, 287] on img at bounding box center [542, 258] width 443 height 79
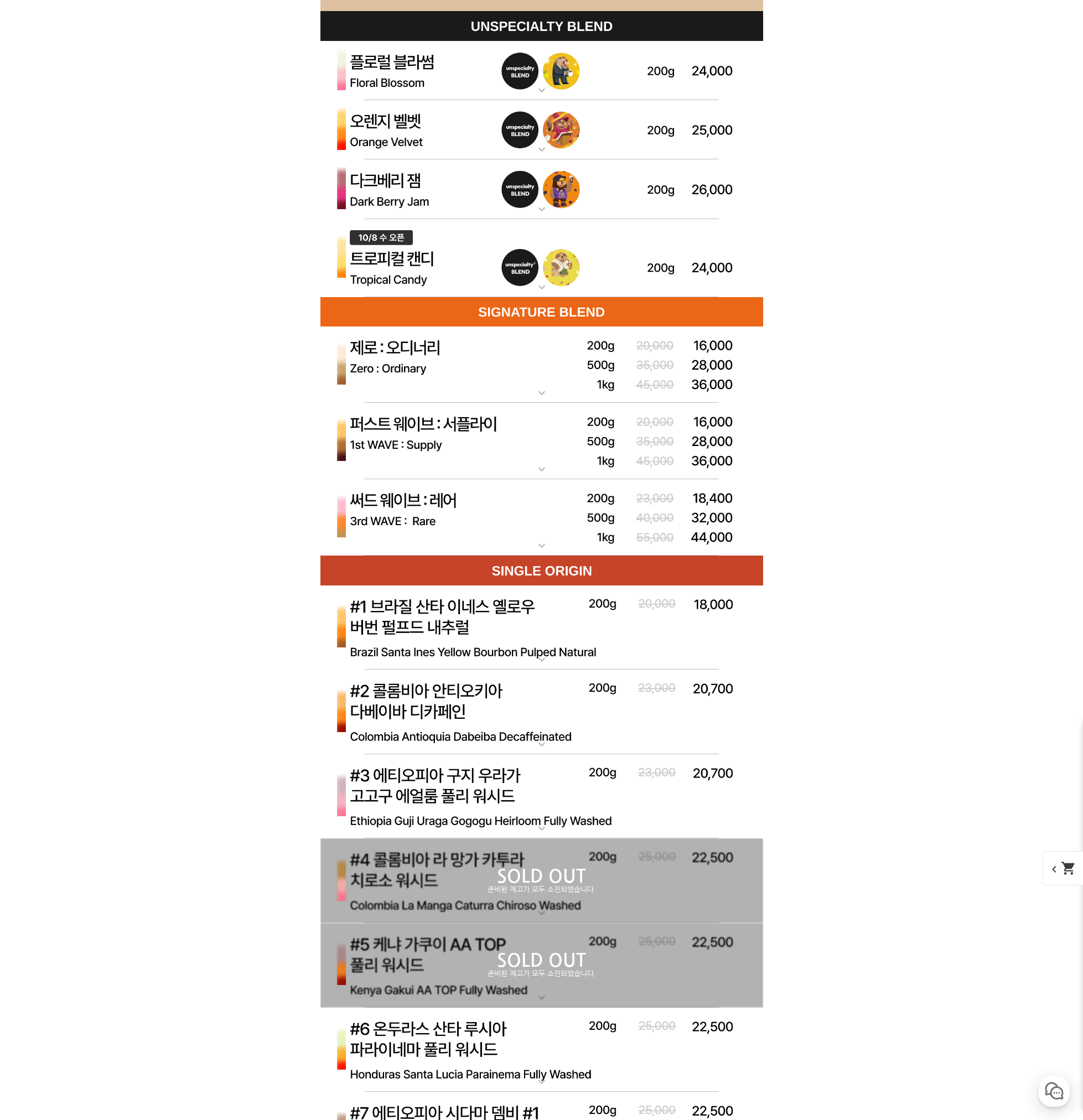
click at [427, 190] on img at bounding box center [542, 189] width 443 height 60
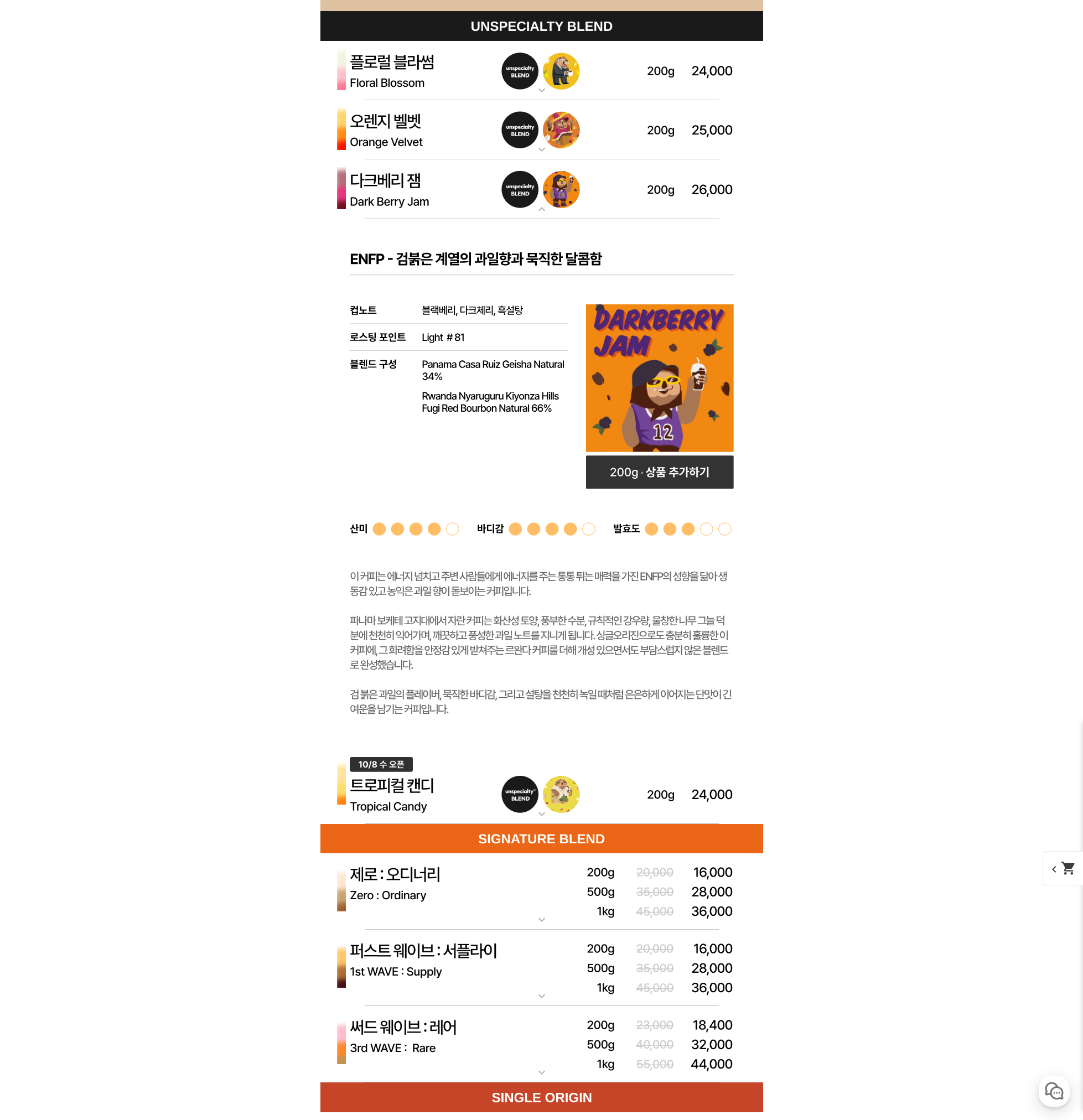
click at [434, 191] on img at bounding box center [542, 189] width 443 height 60
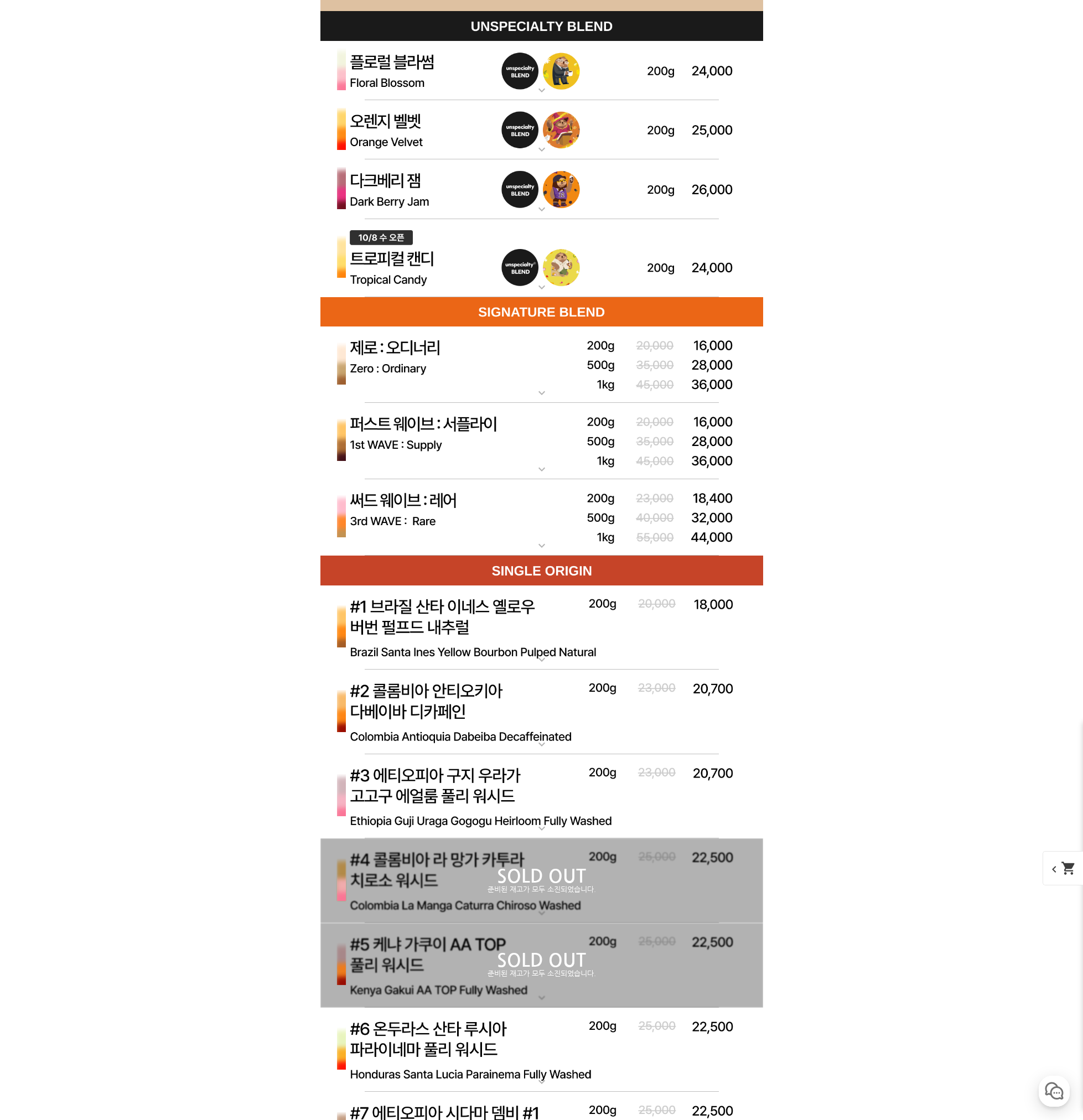
click at [440, 143] on img at bounding box center [542, 129] width 443 height 60
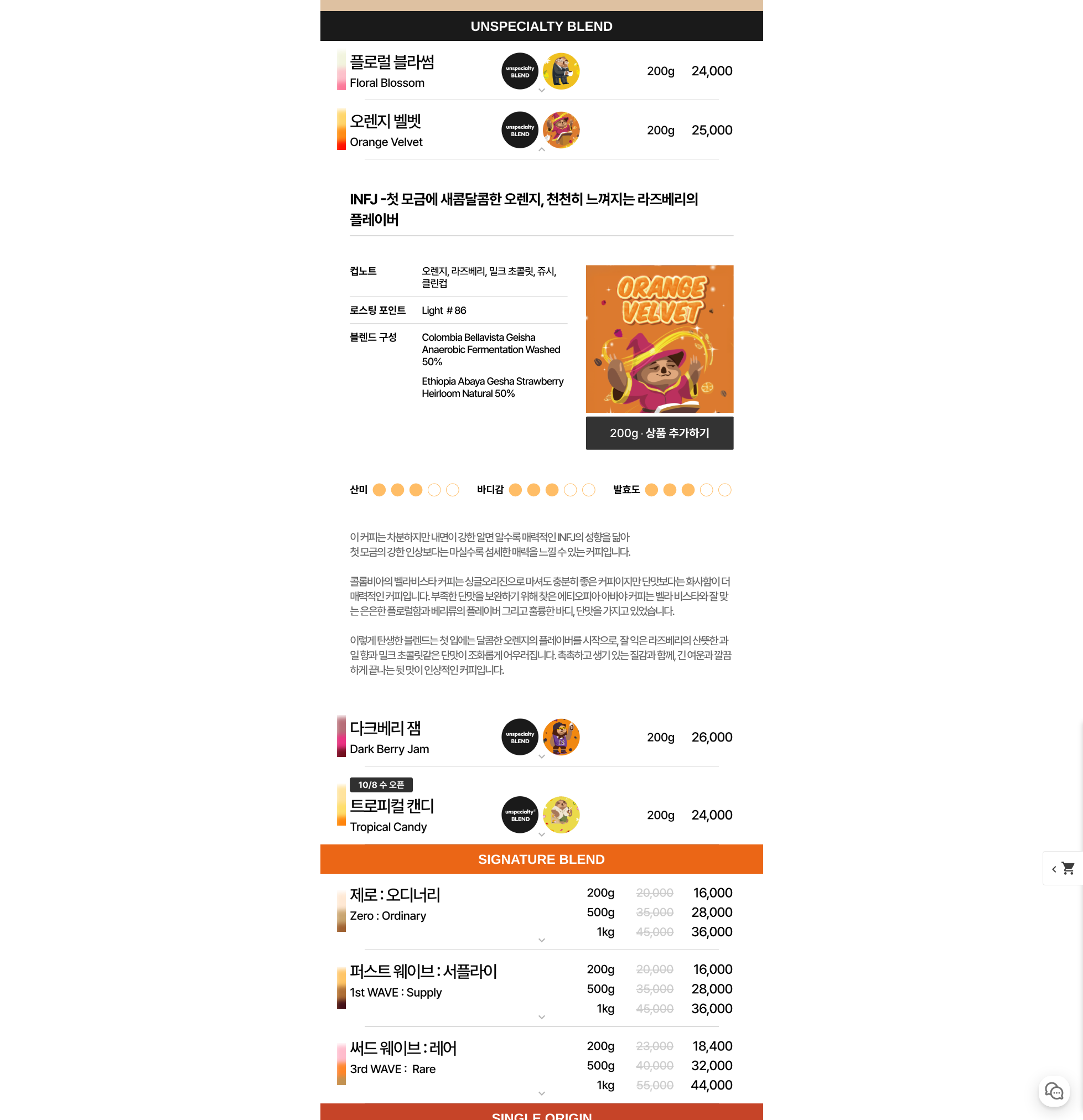
click at [438, 143] on img at bounding box center [542, 129] width 443 height 60
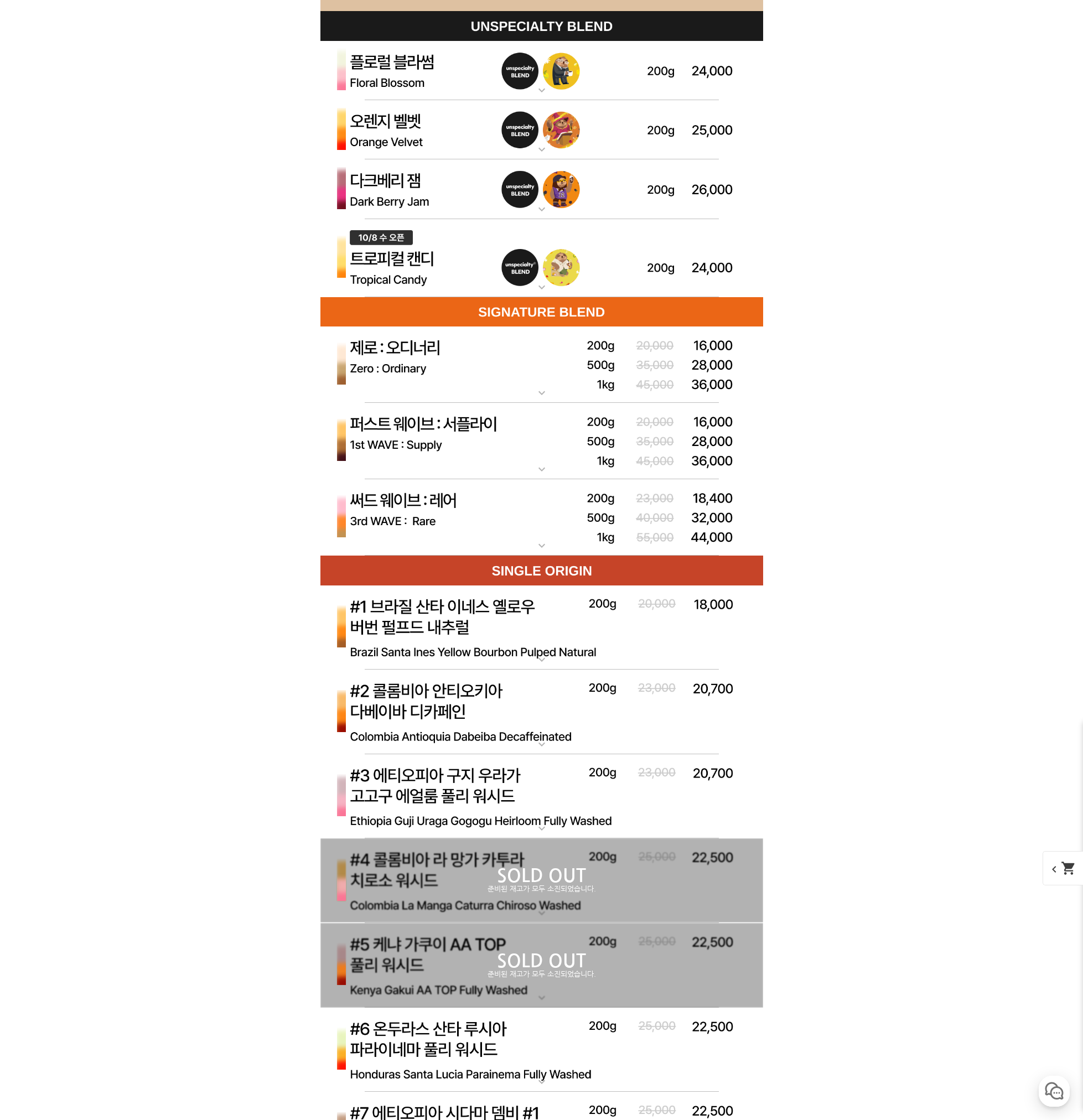
click at [427, 65] on img at bounding box center [542, 70] width 443 height 60
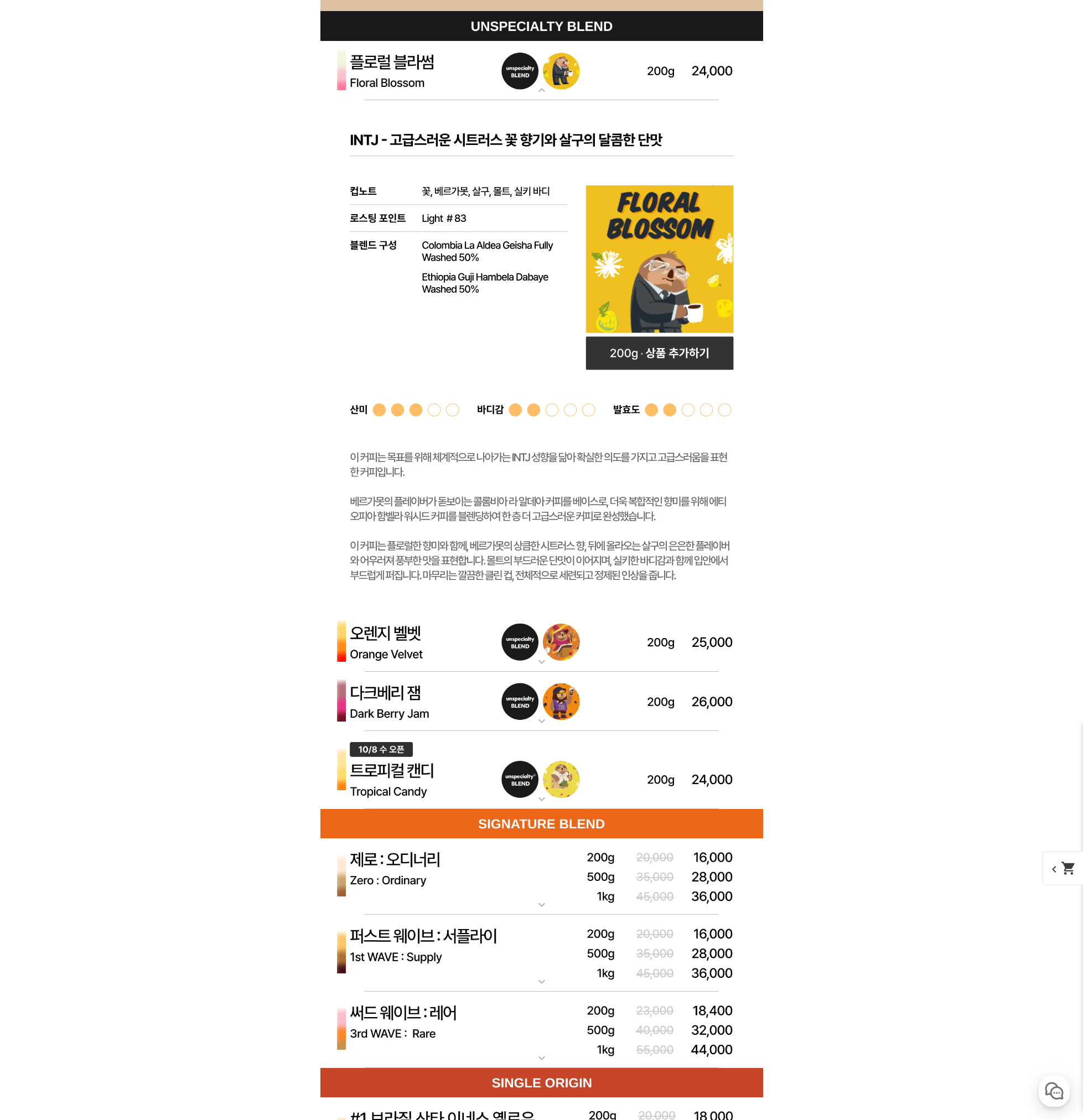
click at [451, 474] on rect at bounding box center [542, 356] width 443 height 512
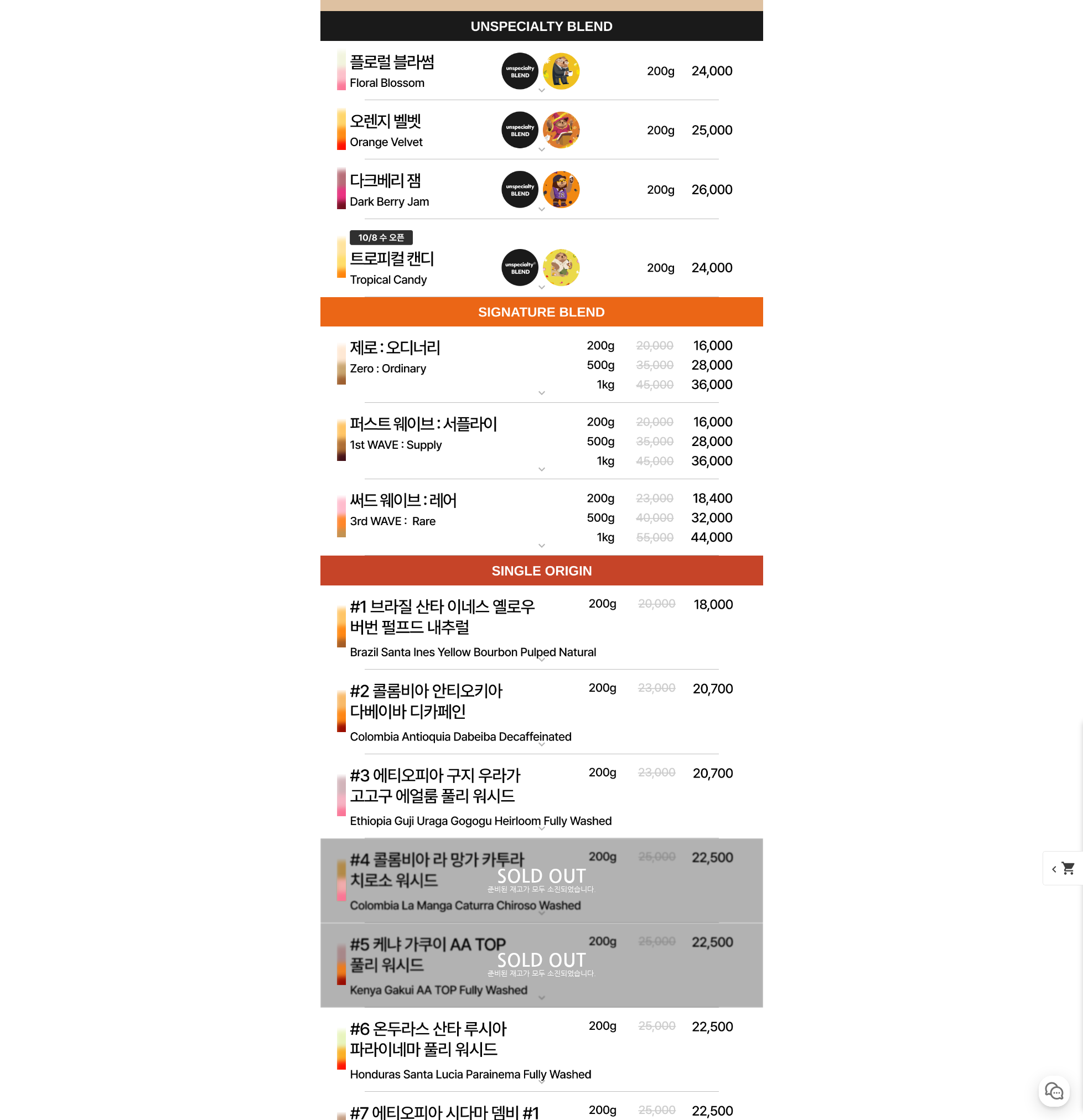
click at [390, 138] on img at bounding box center [542, 129] width 443 height 60
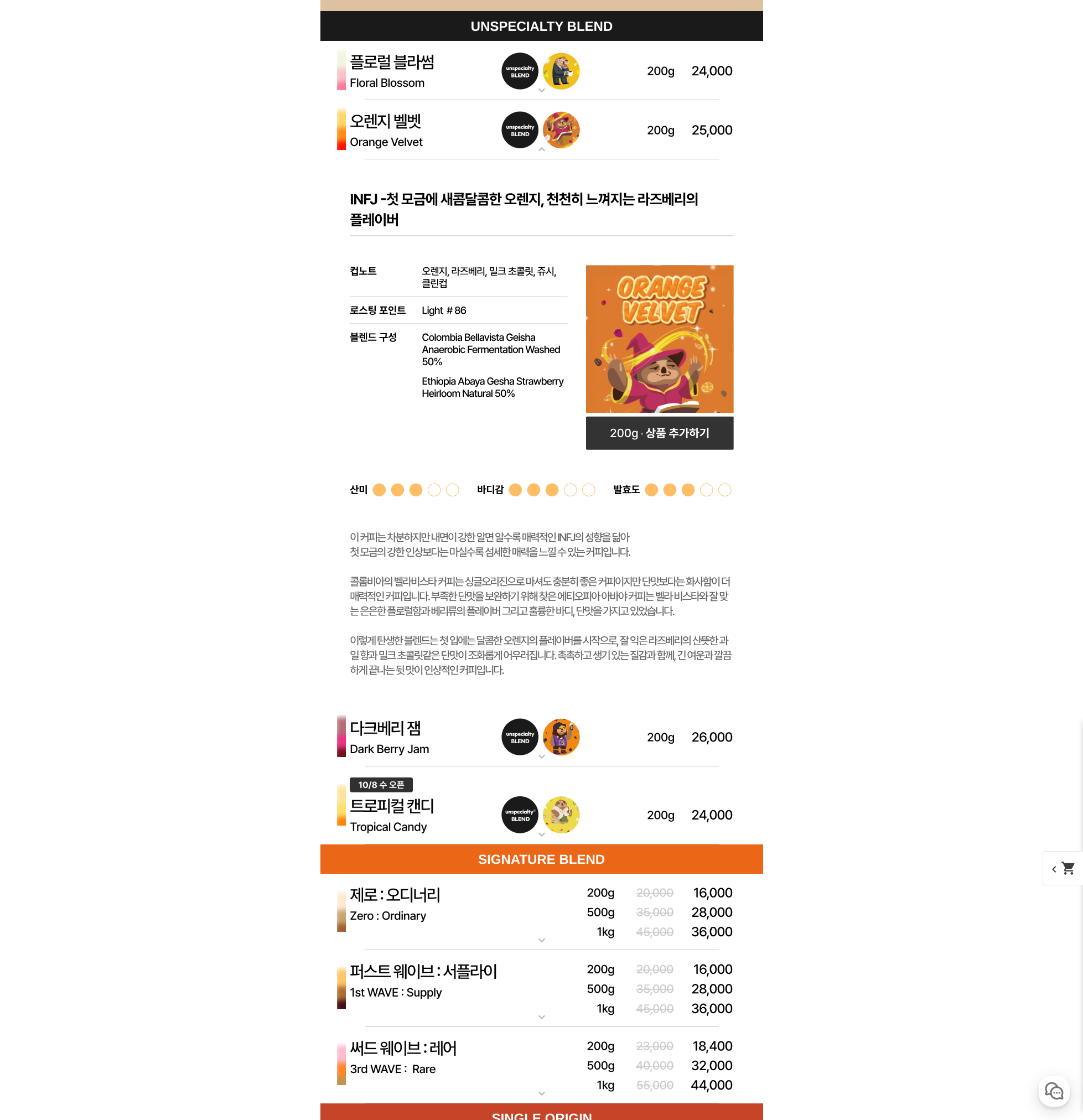
click at [390, 138] on img at bounding box center [542, 129] width 443 height 60
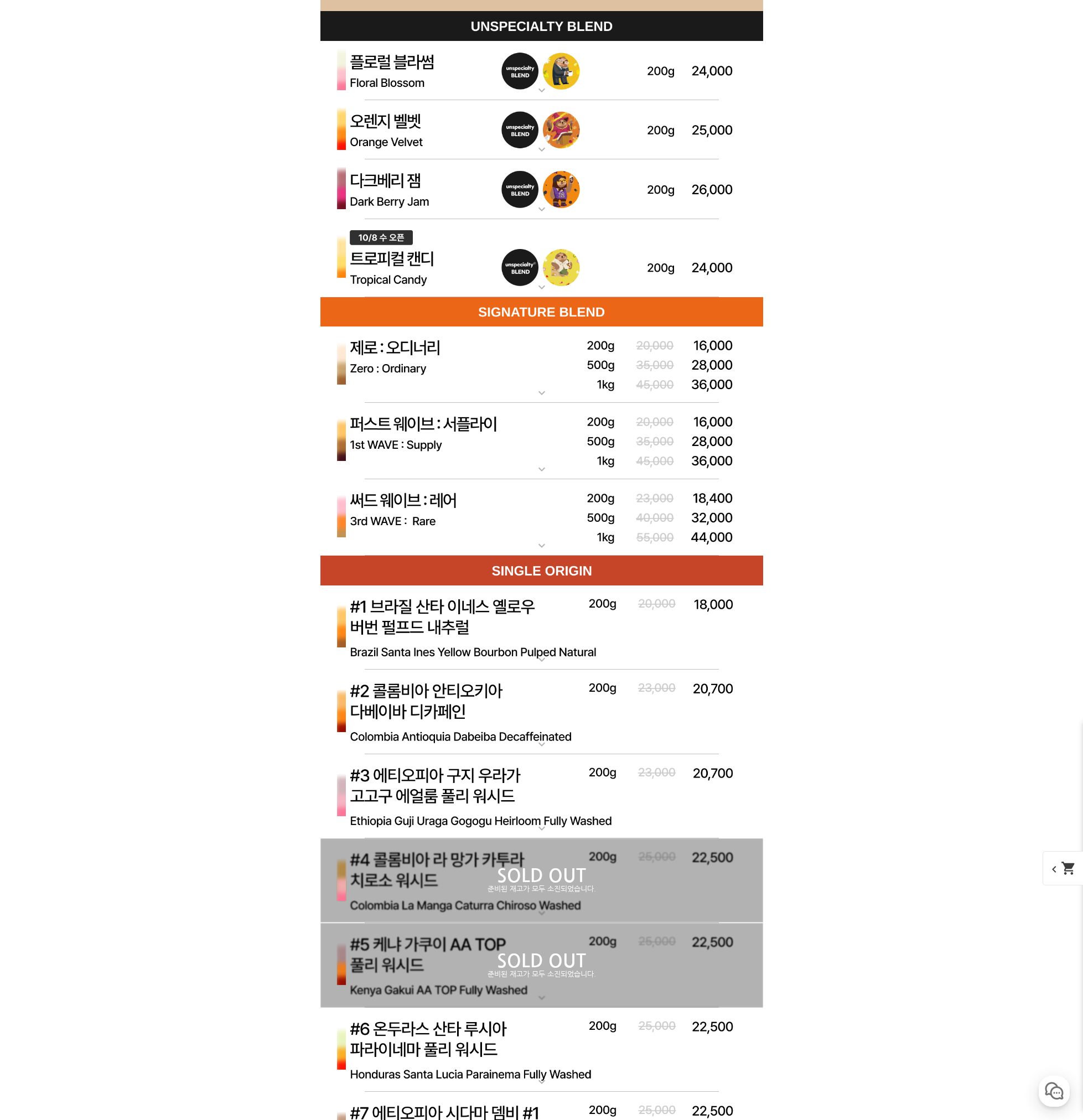
click at [416, 80] on img at bounding box center [542, 70] width 443 height 60
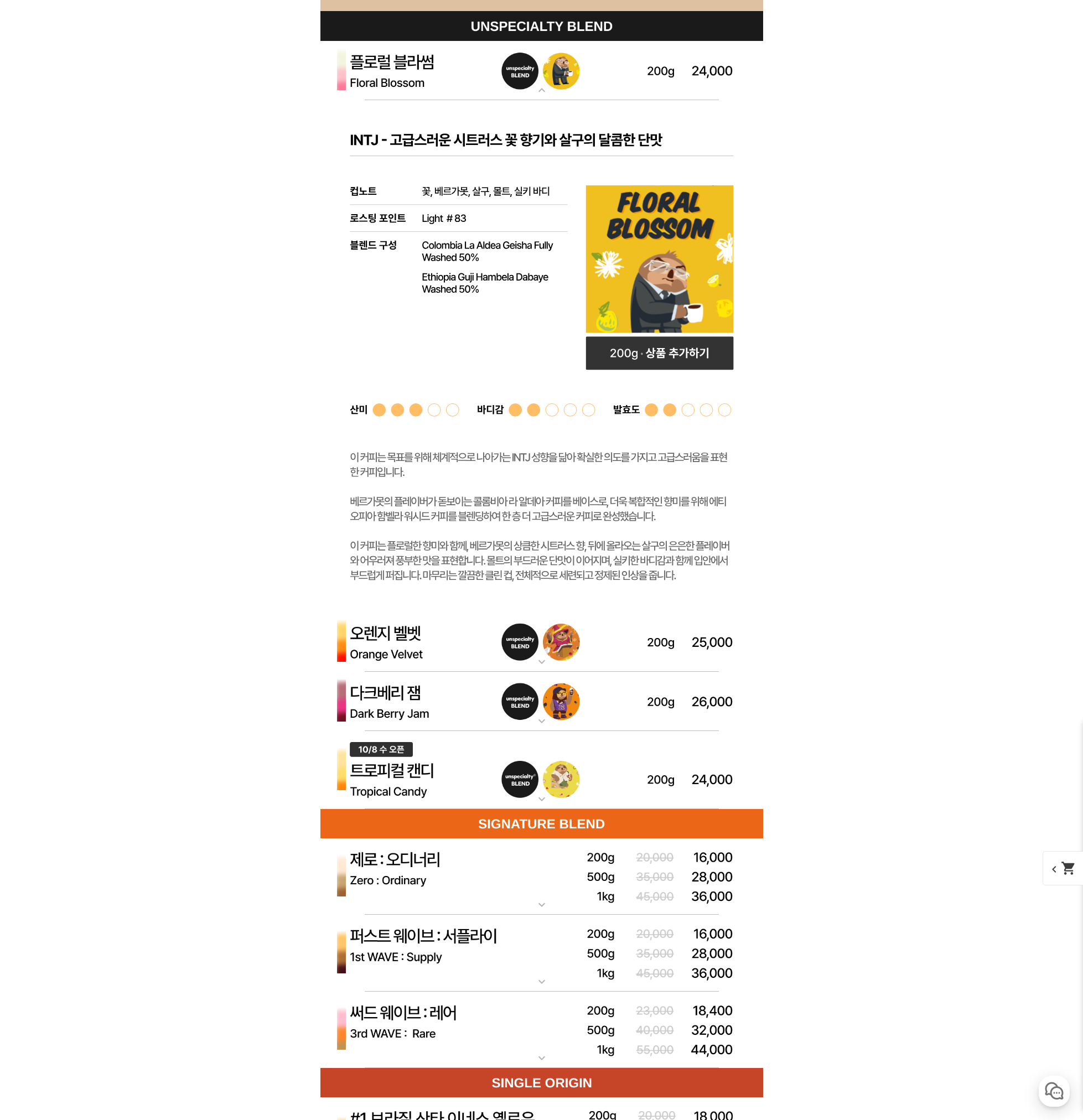
click at [416, 80] on img at bounding box center [542, 70] width 443 height 60
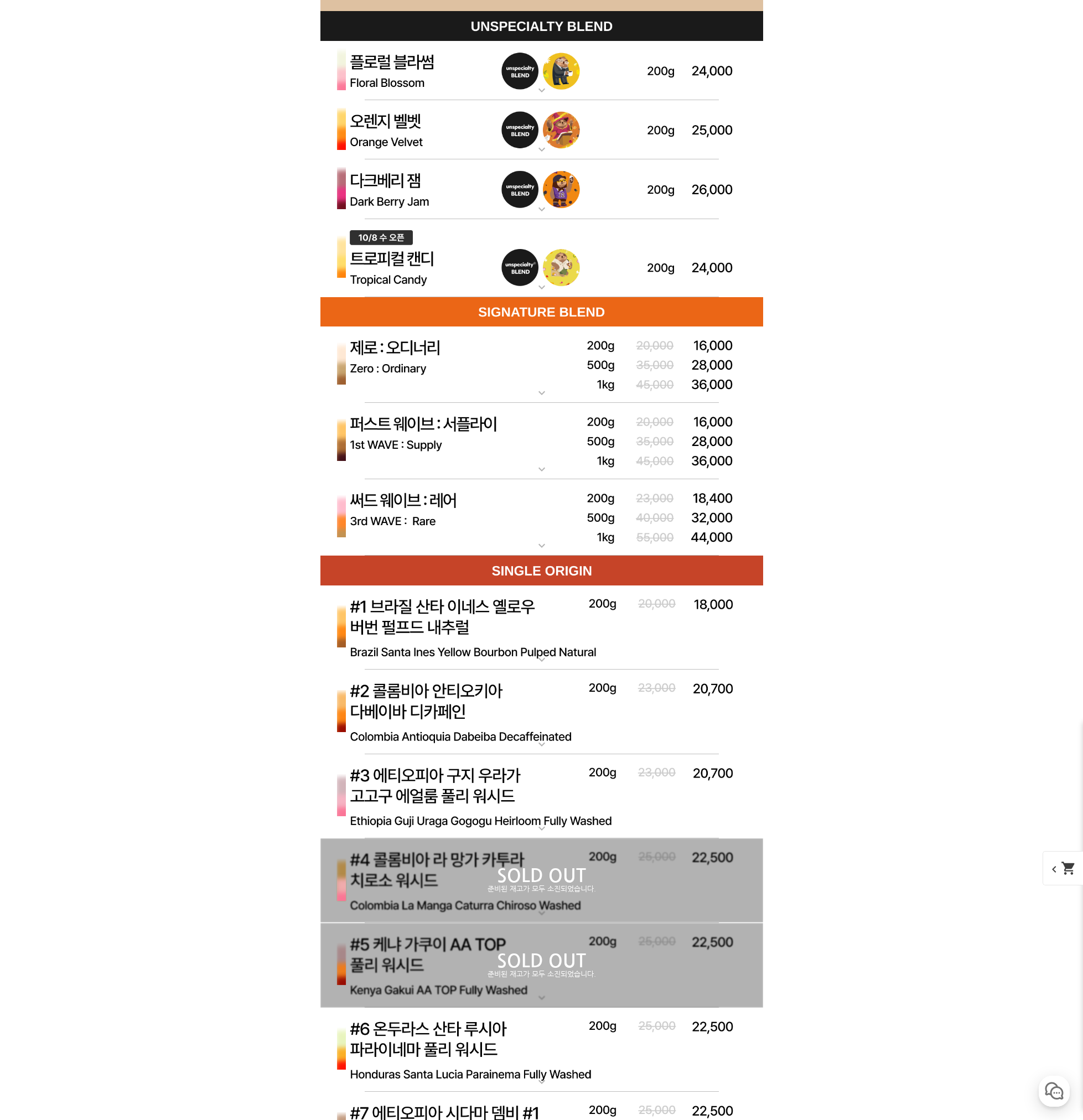
click at [383, 197] on img at bounding box center [542, 189] width 443 height 60
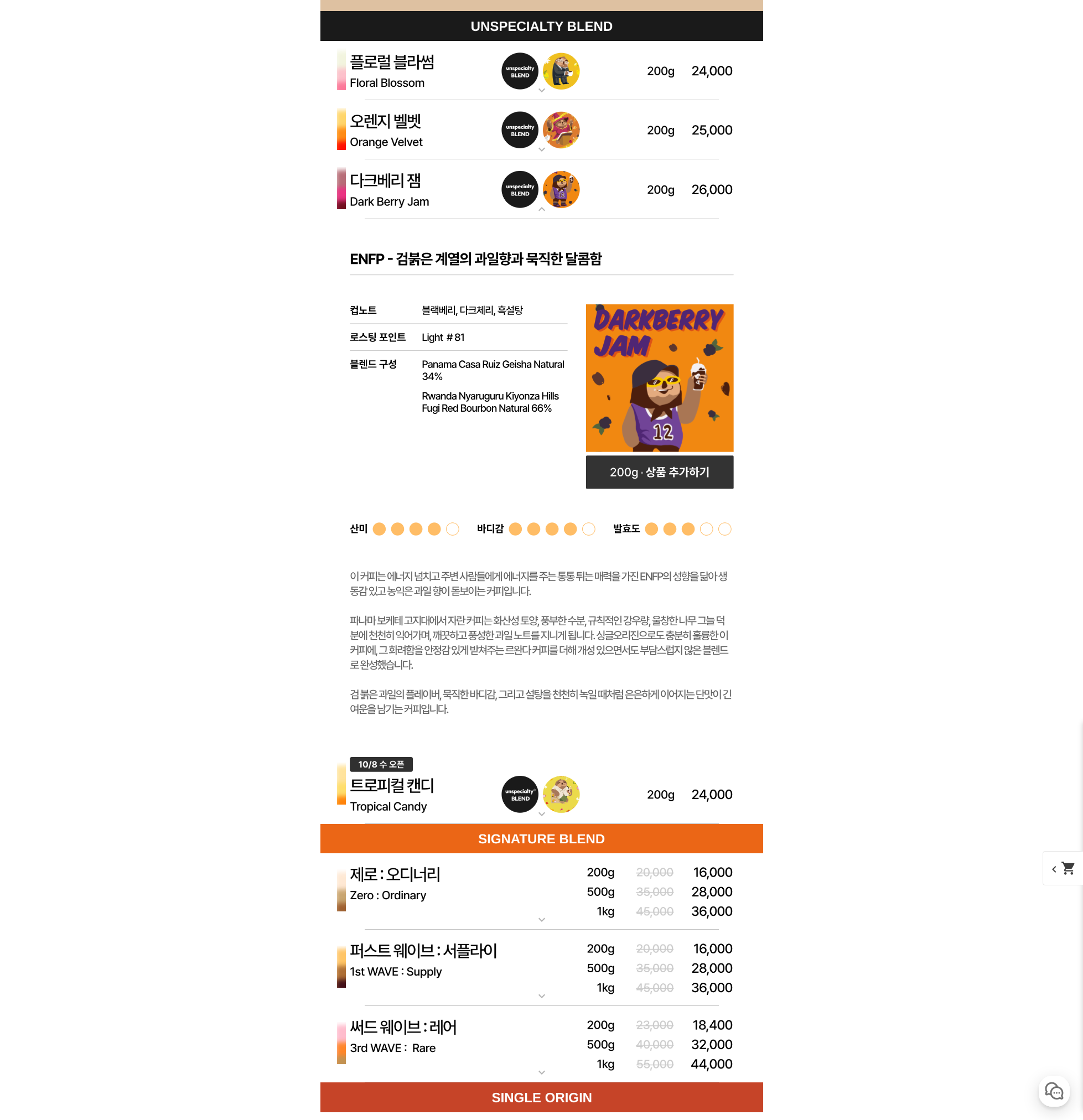
click at [383, 197] on img at bounding box center [542, 189] width 443 height 60
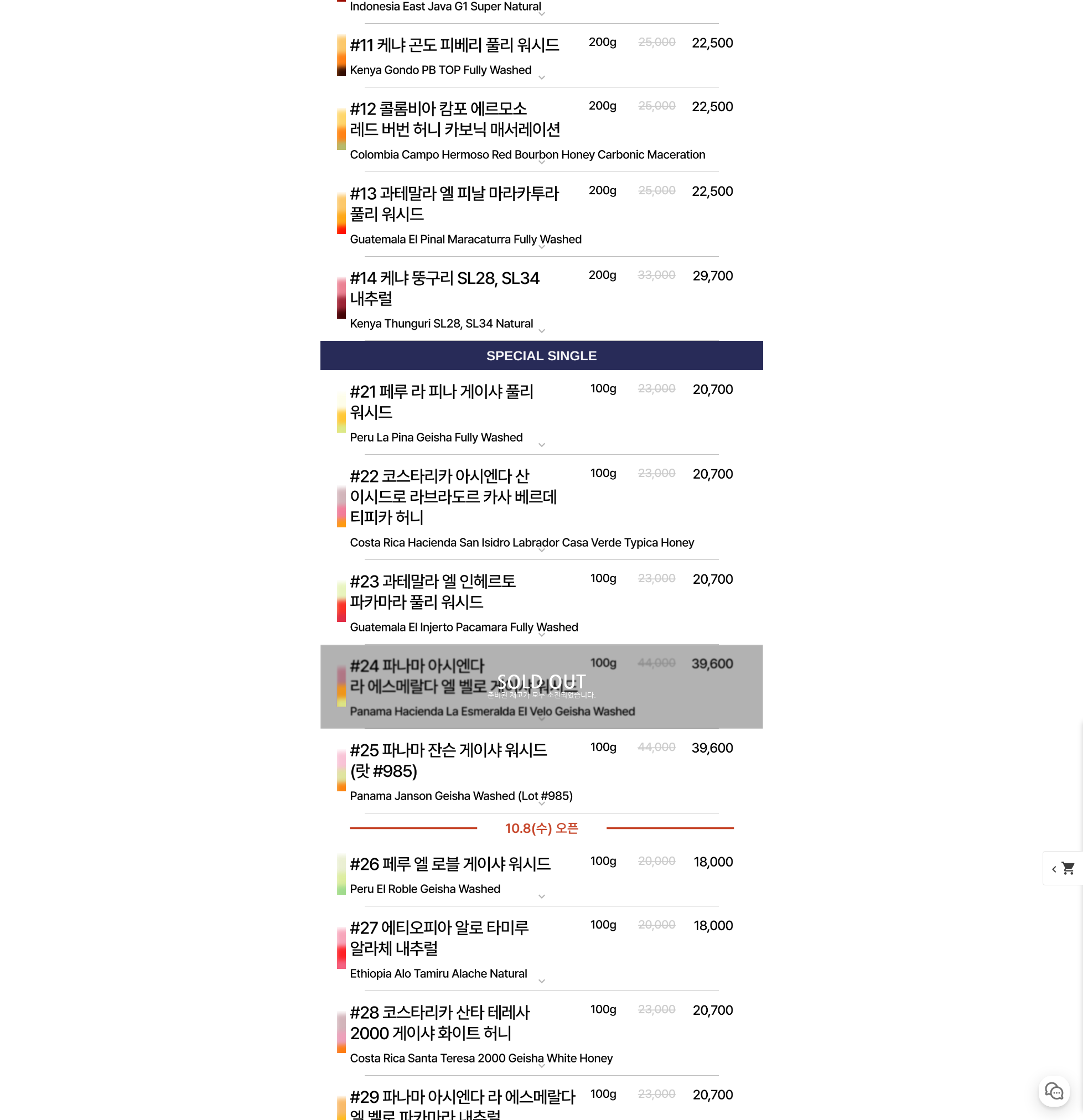
scroll to position [4647, 0]
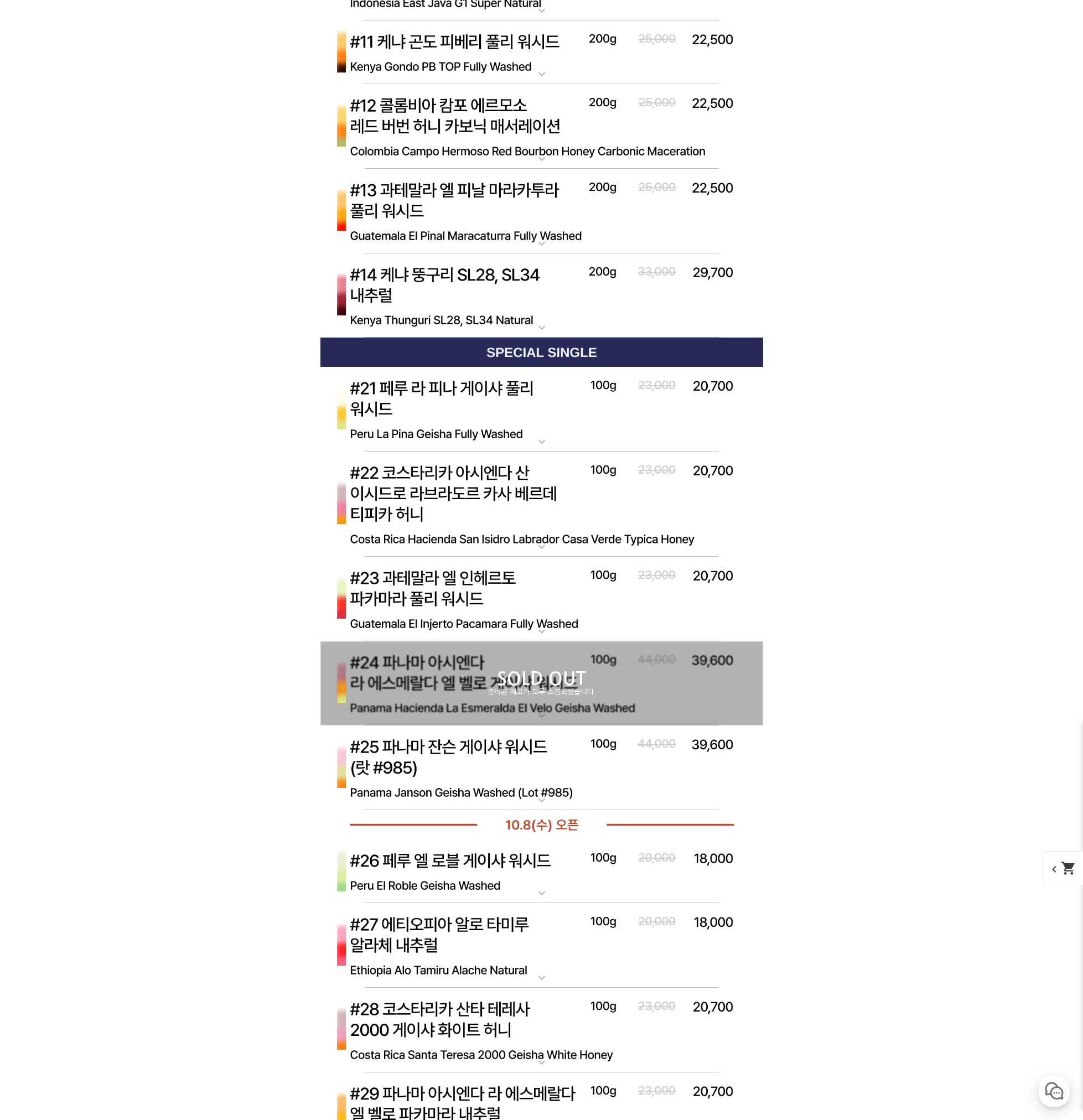
click at [410, 760] on img at bounding box center [542, 768] width 443 height 86
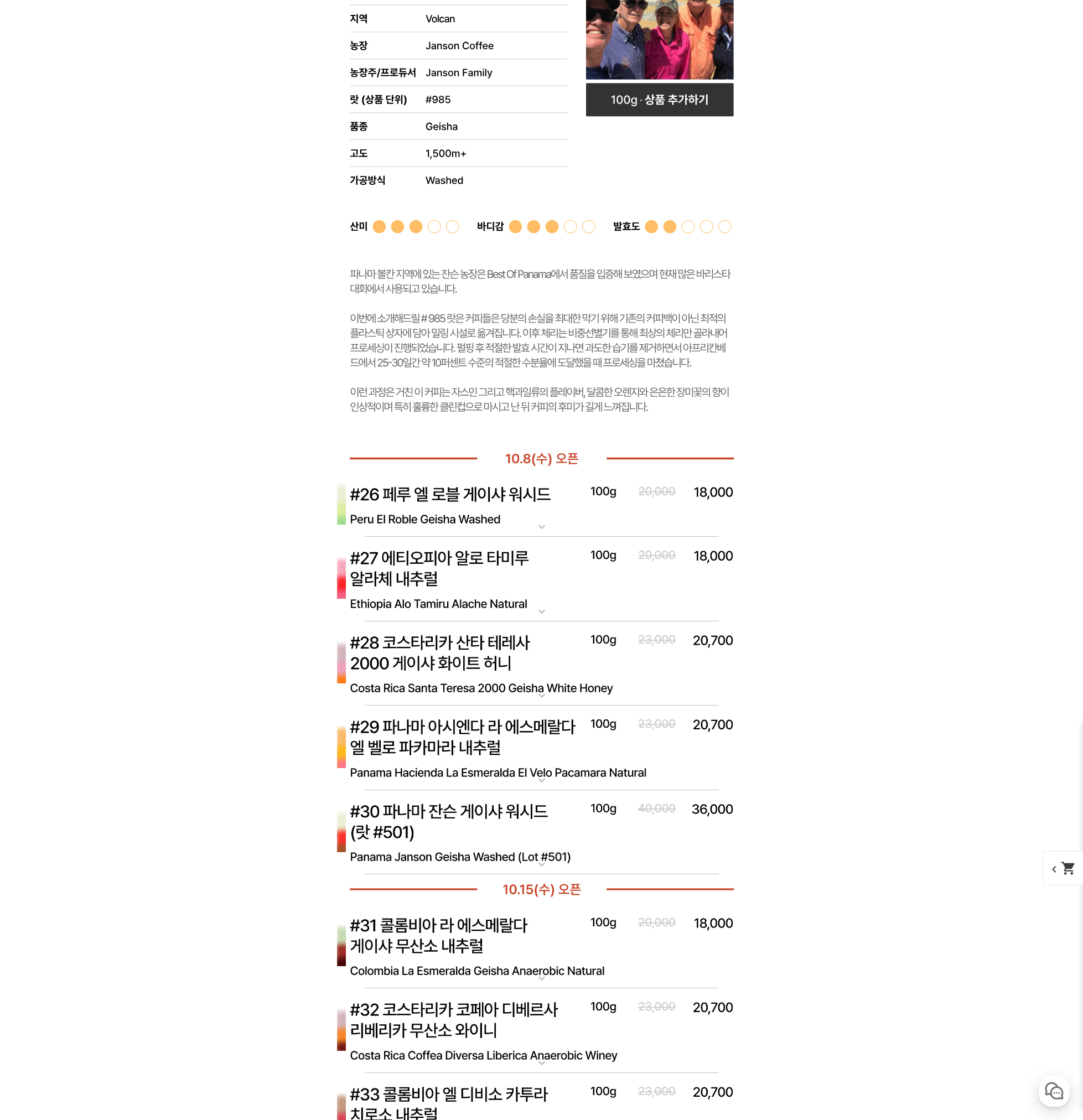
scroll to position [5644, 0]
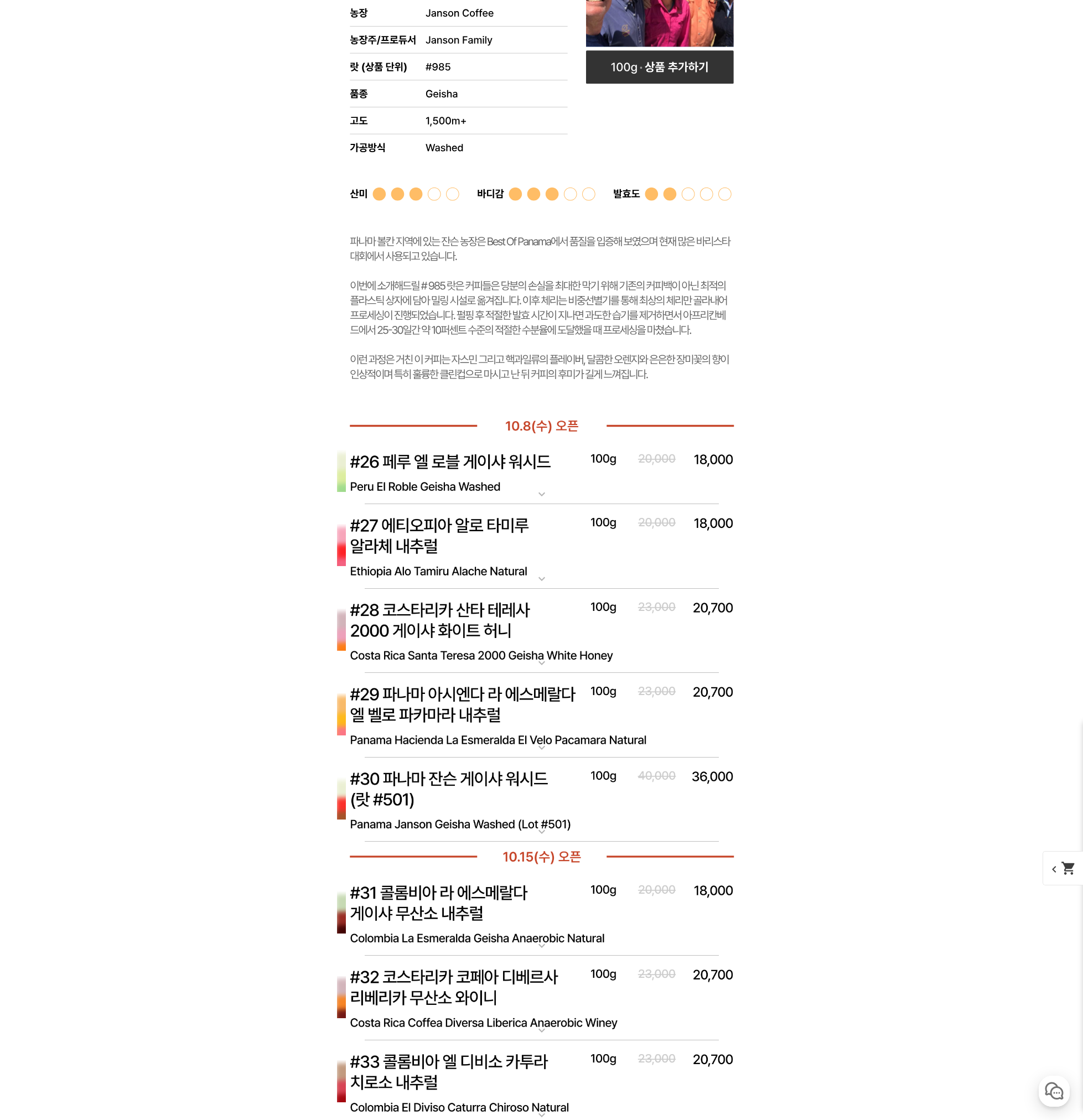
click at [603, 789] on img at bounding box center [542, 801] width 443 height 86
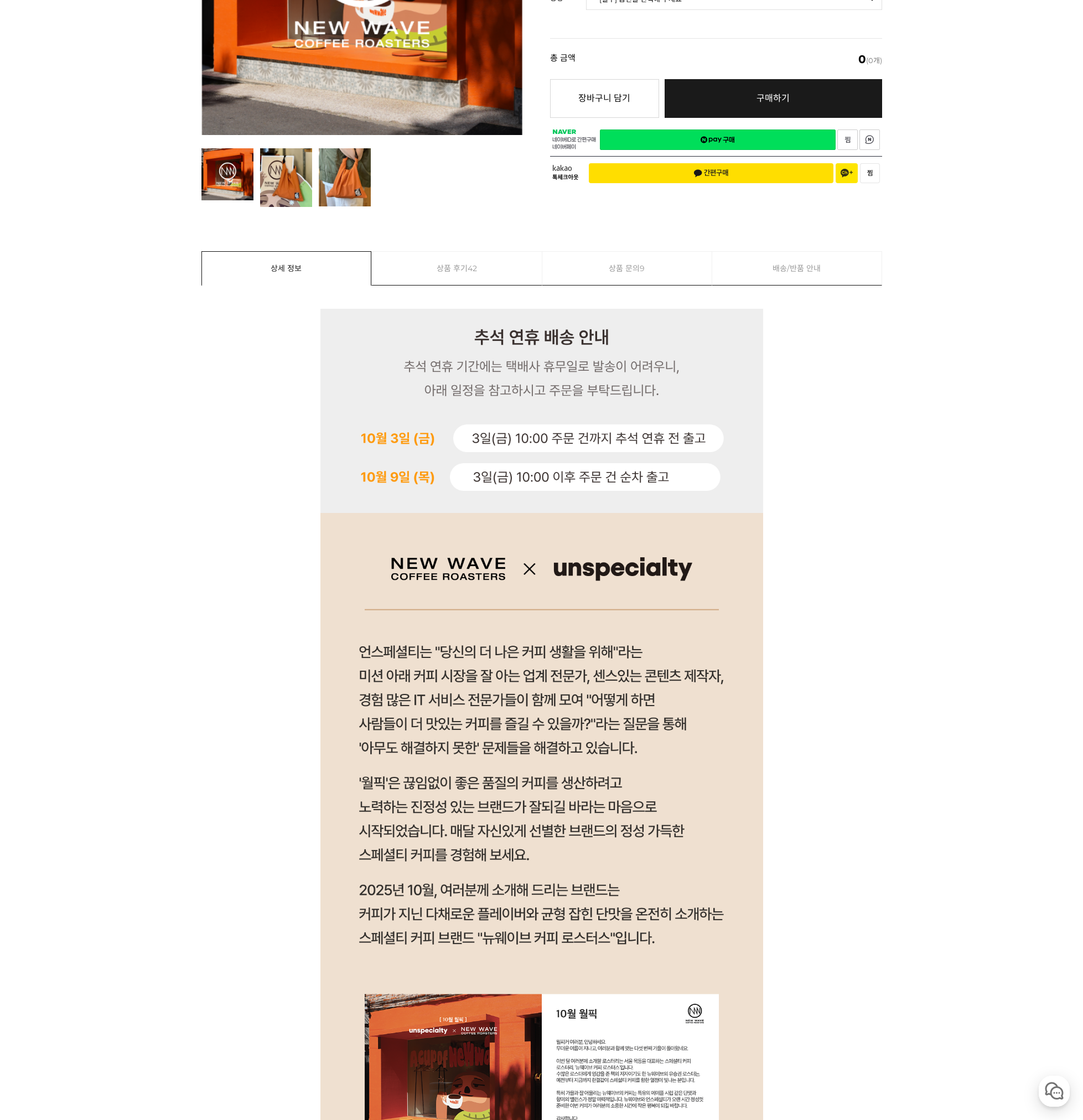
scroll to position [0, 0]
